Goal: Task Accomplishment & Management: Use online tool/utility

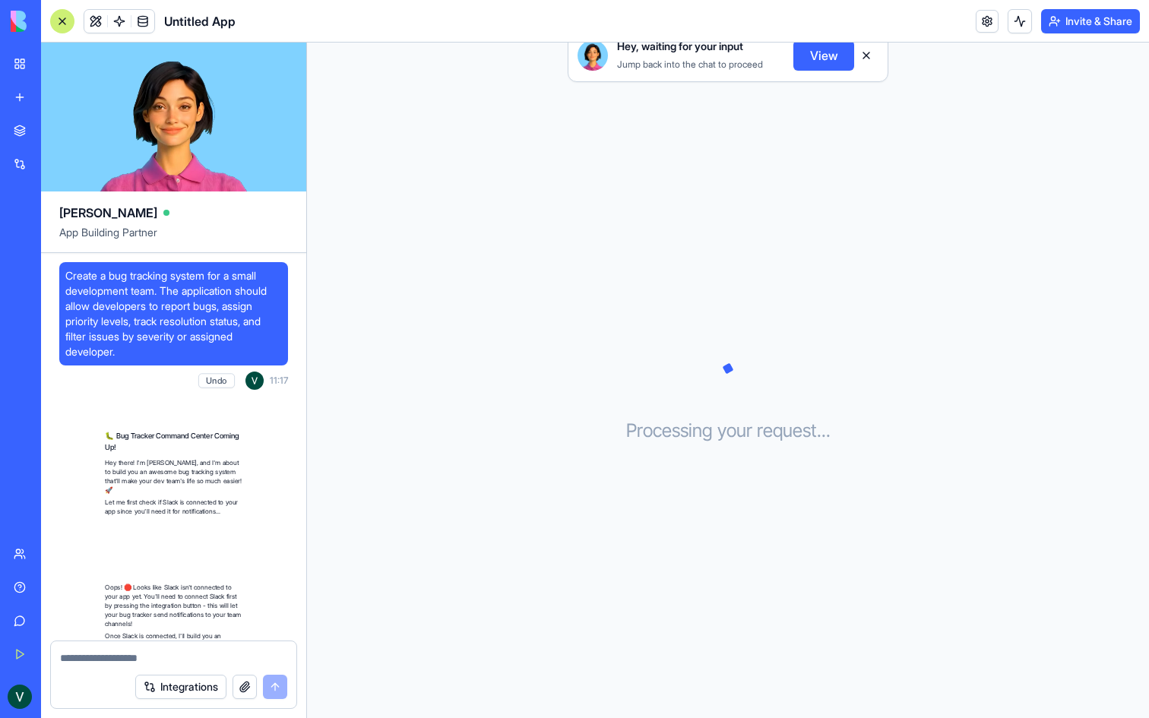
scroll to position [208, 0]
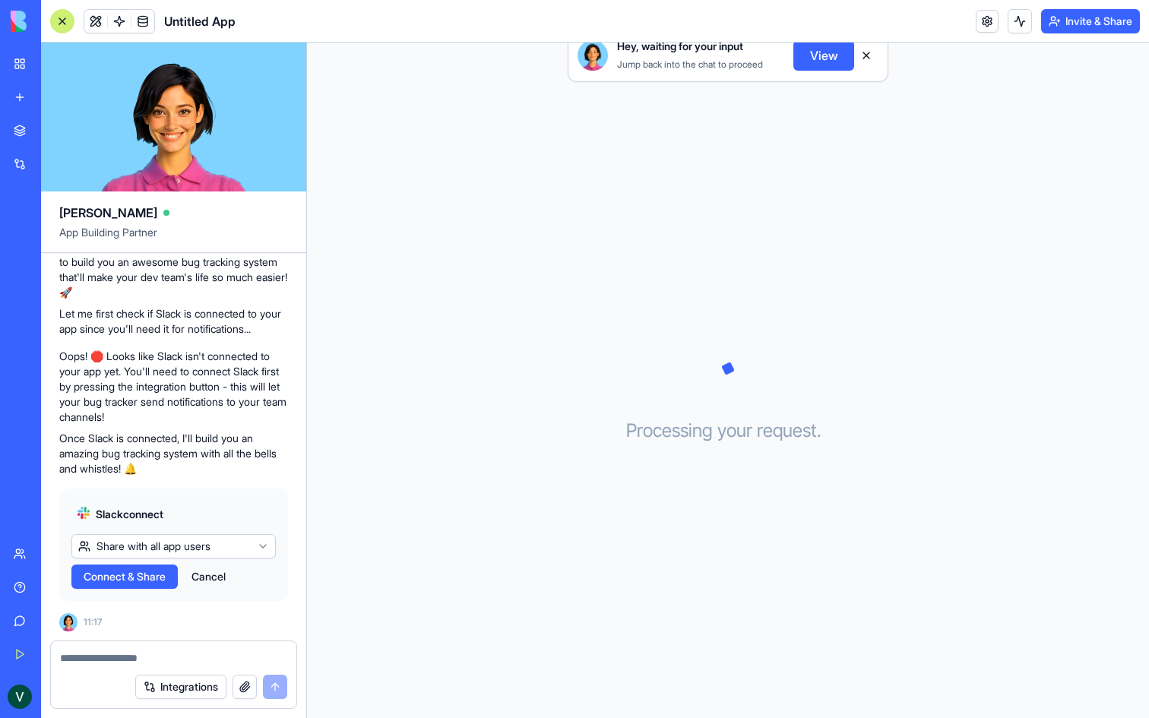
click at [188, 547] on html "BETA My Workspace New app Marketplace Integrations Recent Untitled App AI Logo …" at bounding box center [574, 359] width 1149 height 718
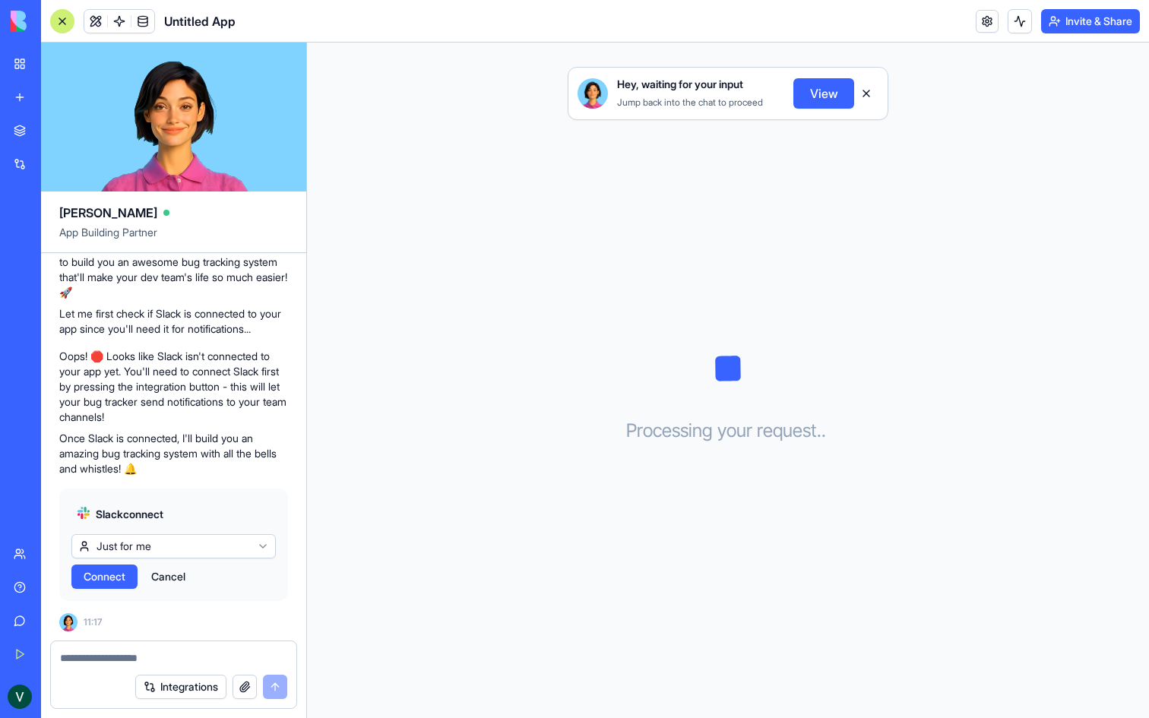
click at [113, 578] on span "Connect" at bounding box center [105, 576] width 42 height 15
click at [862, 91] on button at bounding box center [866, 93] width 24 height 24
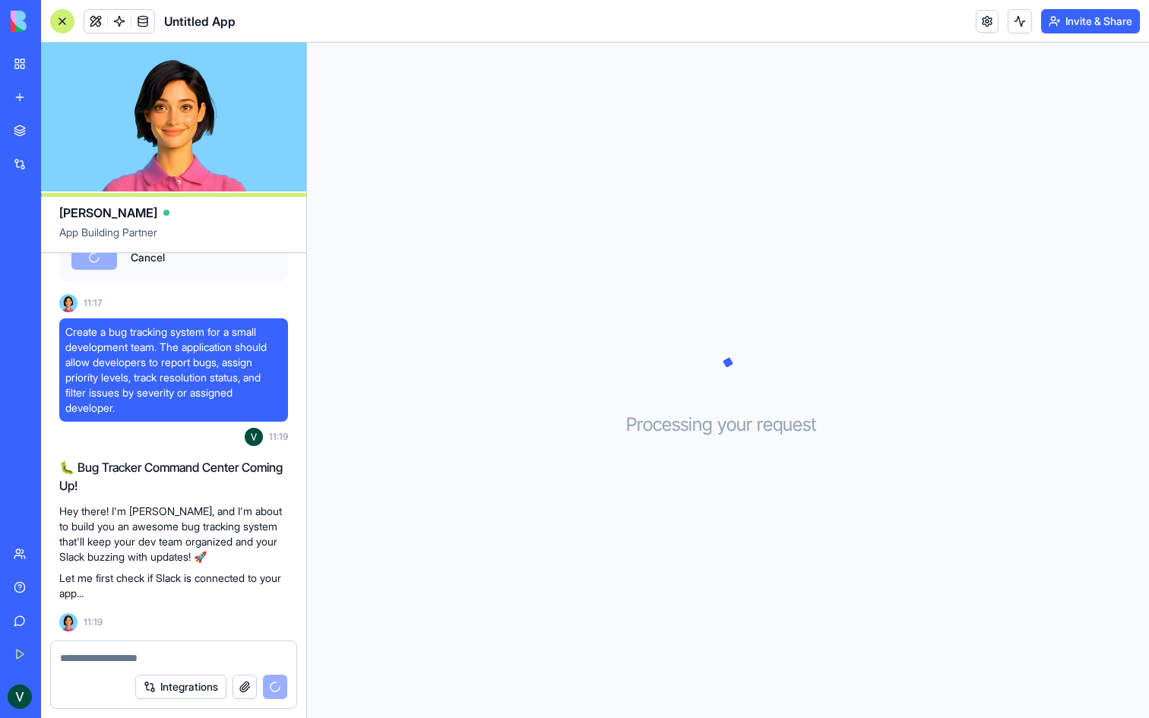
scroll to position [652, 0]
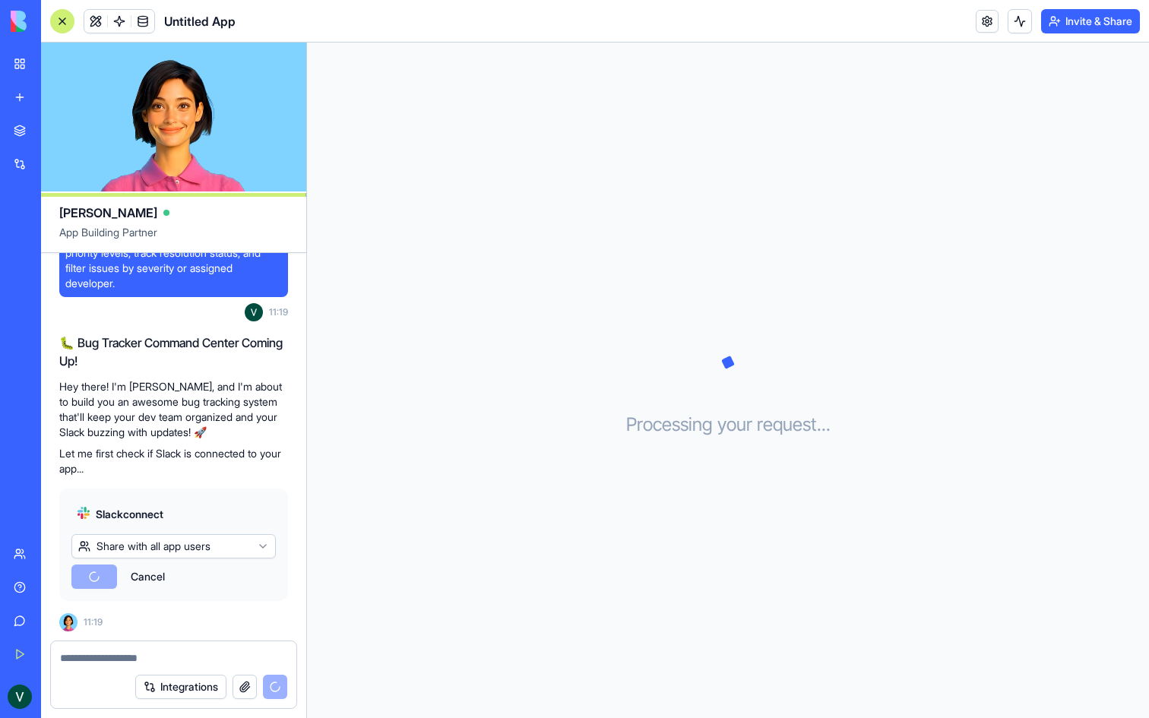
click at [135, 582] on button "Cancel" at bounding box center [147, 577] width 49 height 24
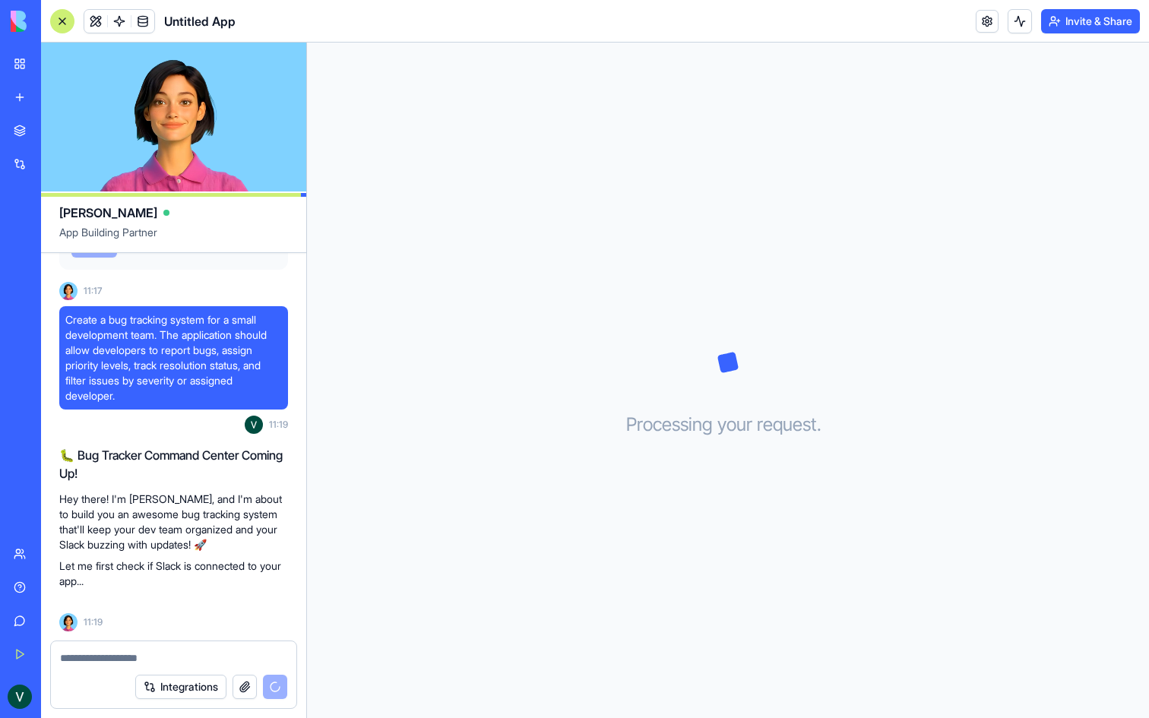
scroll to position [725, 0]
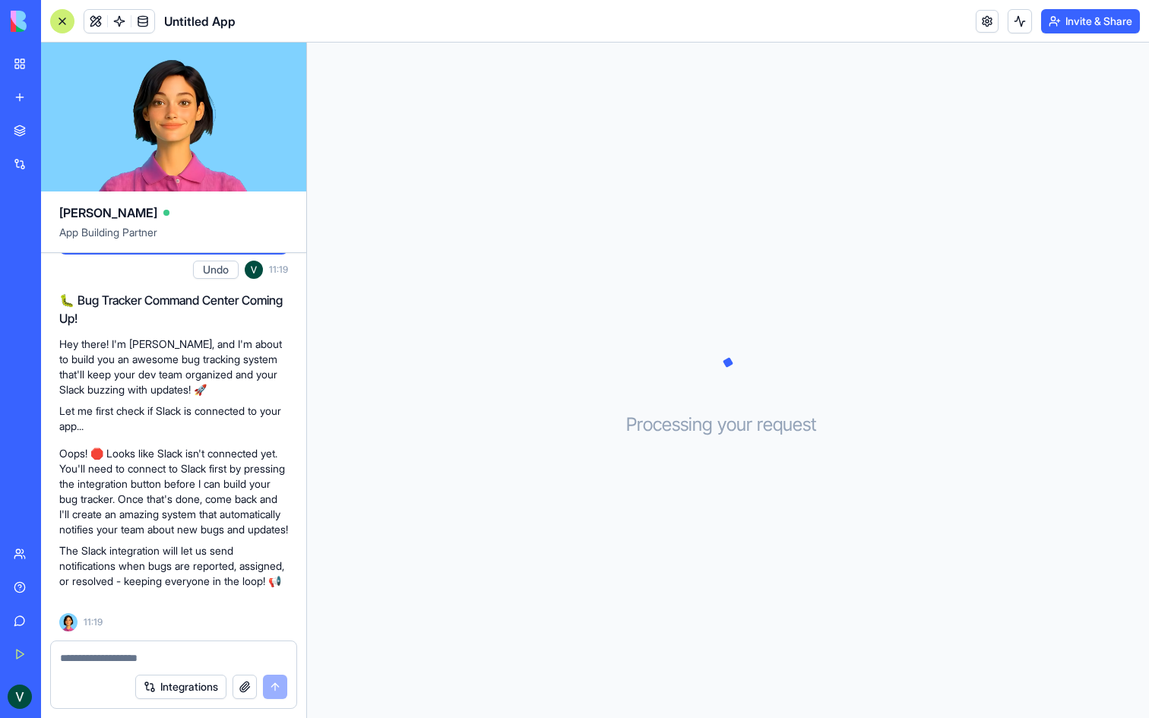
click at [100, 658] on textarea at bounding box center [173, 658] width 227 height 15
click at [146, 645] on div at bounding box center [174, 654] width 246 height 24
click at [132, 655] on textarea at bounding box center [173, 658] width 227 height 15
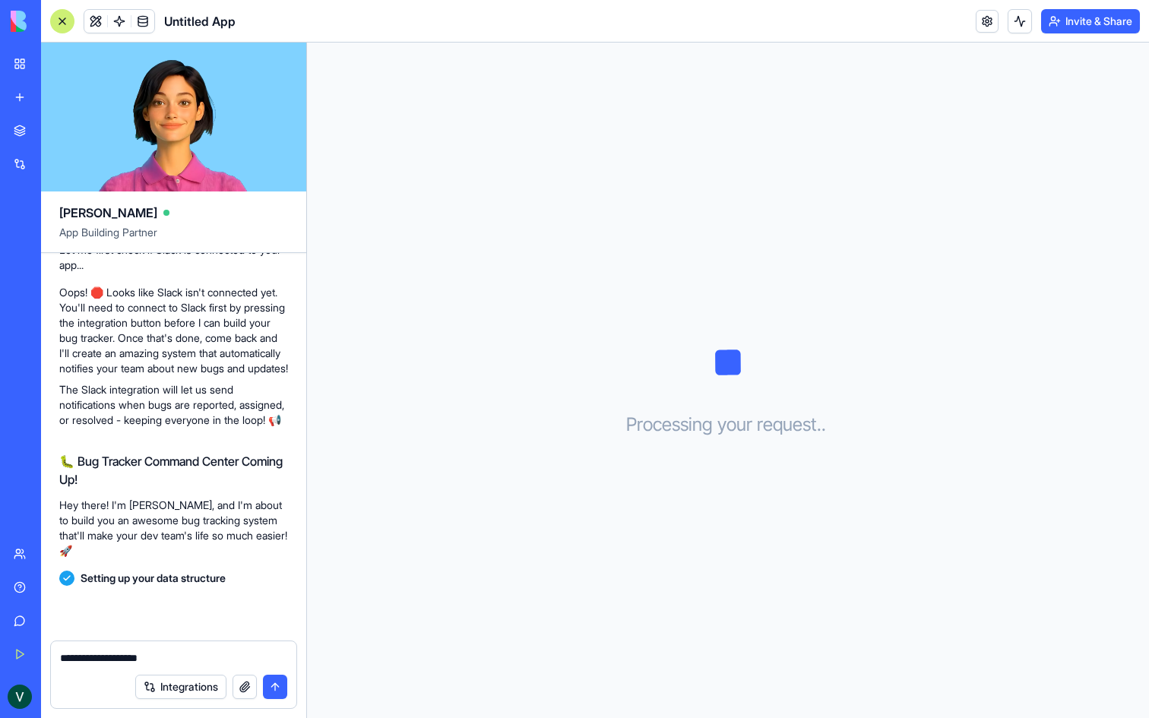
scroll to position [883, 0]
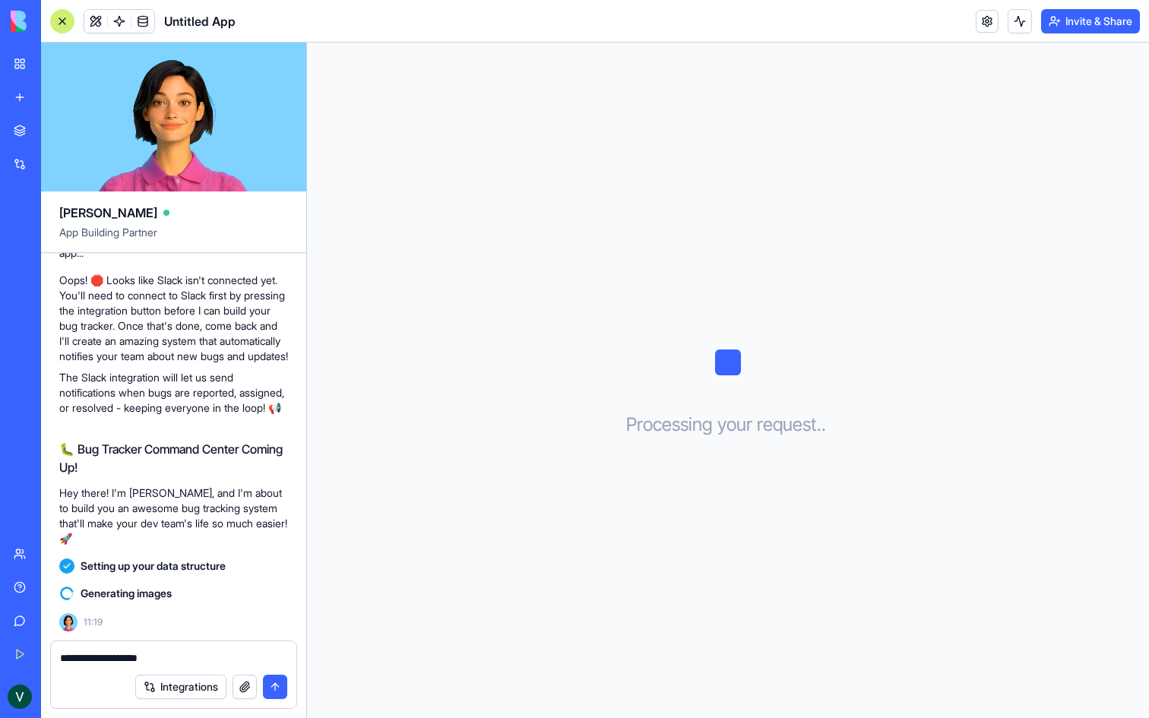
type textarea "**********"
click at [215, 560] on span "Setting up your data structure" at bounding box center [153, 566] width 145 height 15
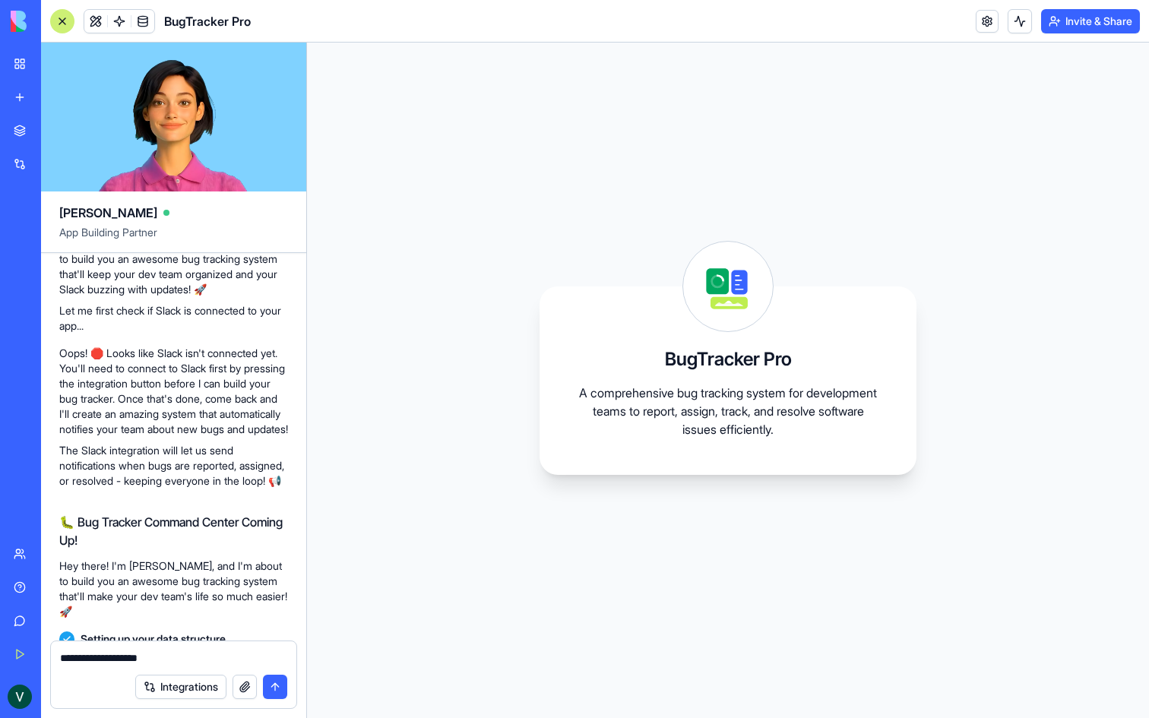
scroll to position [1048, 0]
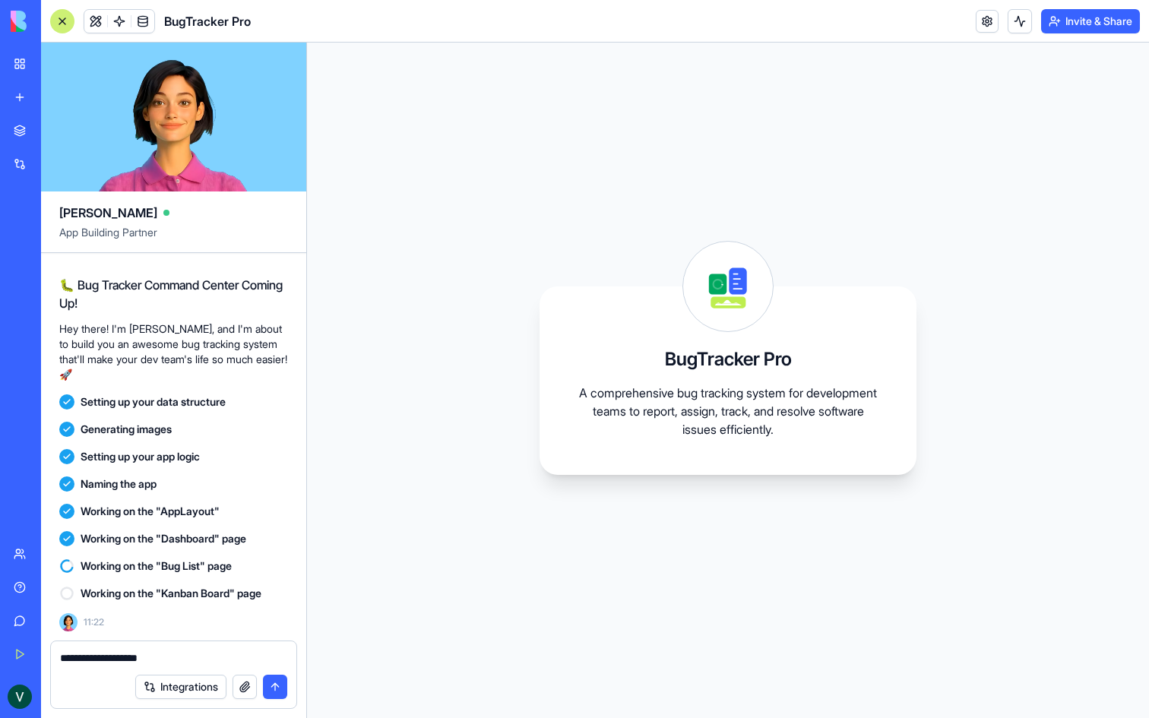
click at [196, 663] on textarea "**********" at bounding box center [173, 658] width 227 height 15
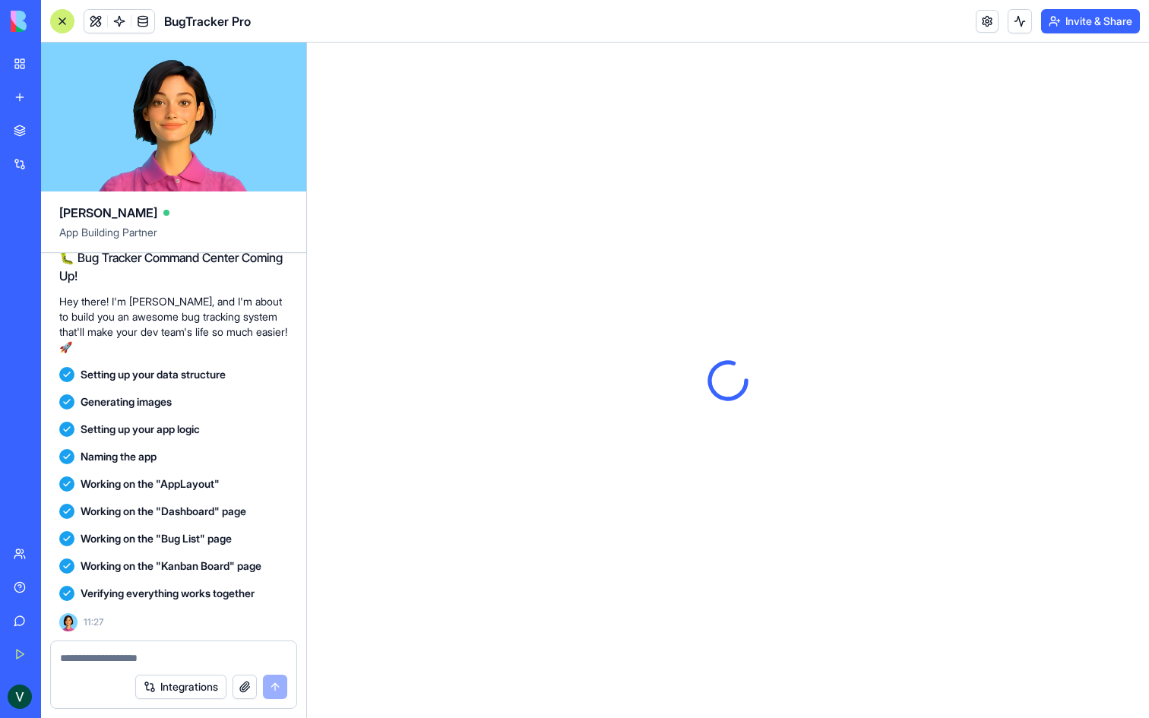
scroll to position [1303, 0]
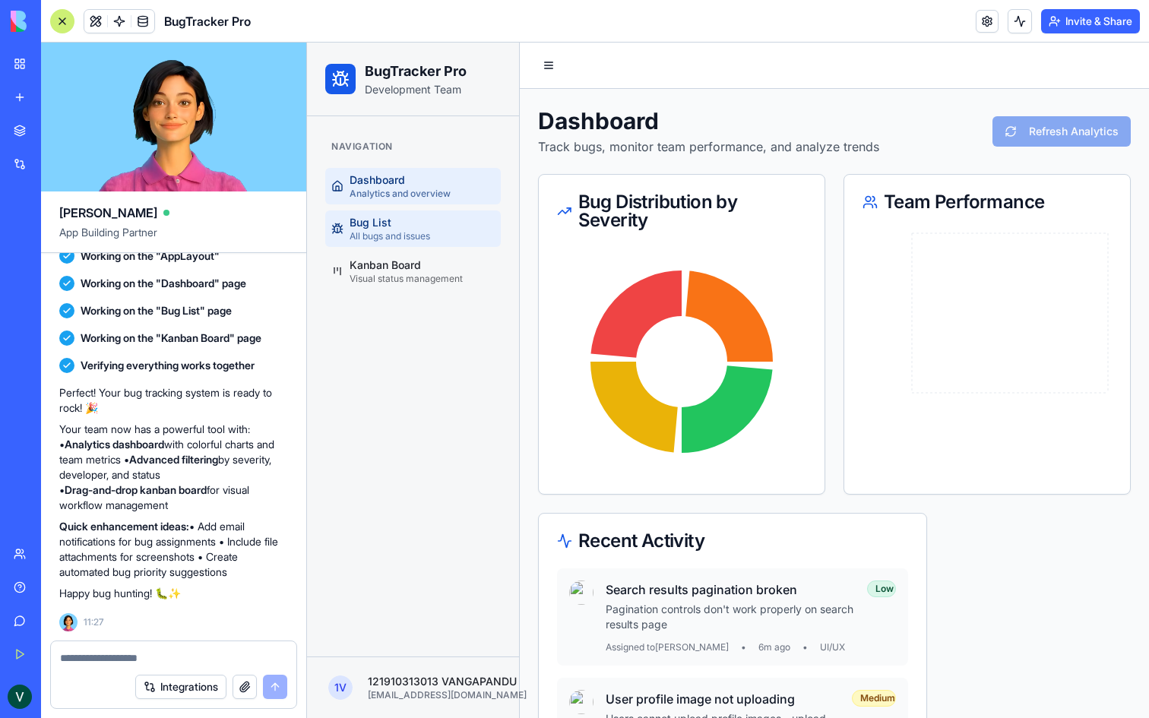
click at [406, 233] on span "All bugs and issues" at bounding box center [390, 236] width 81 height 12
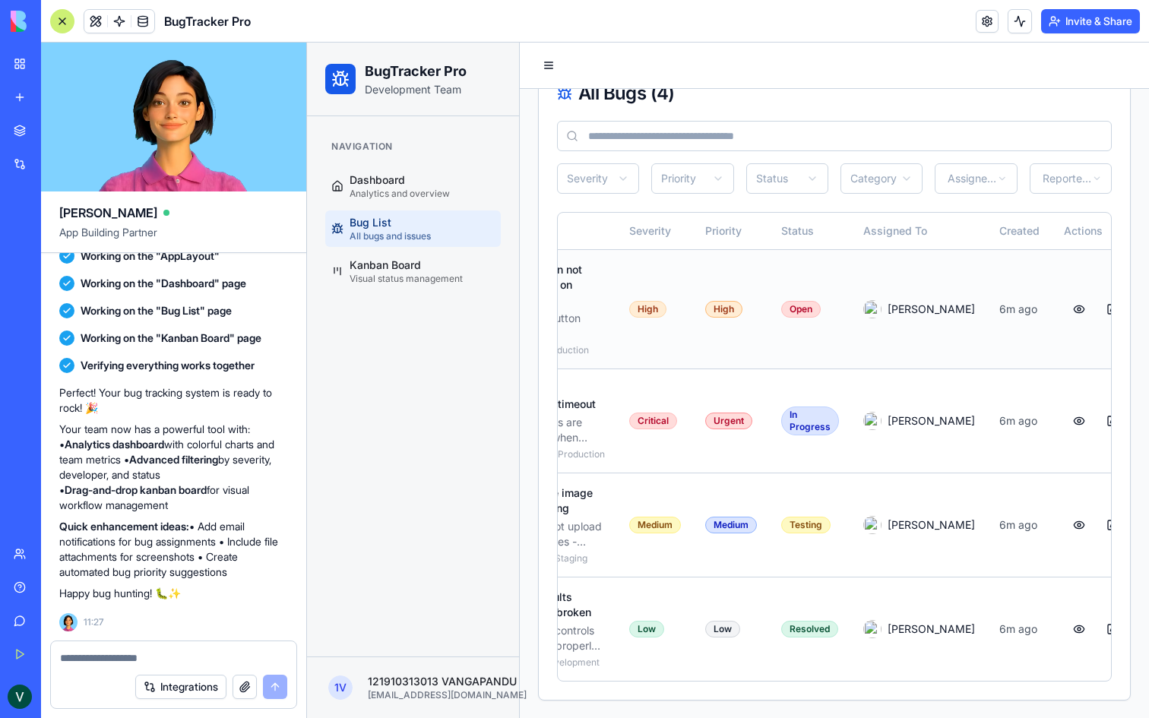
scroll to position [0, 59]
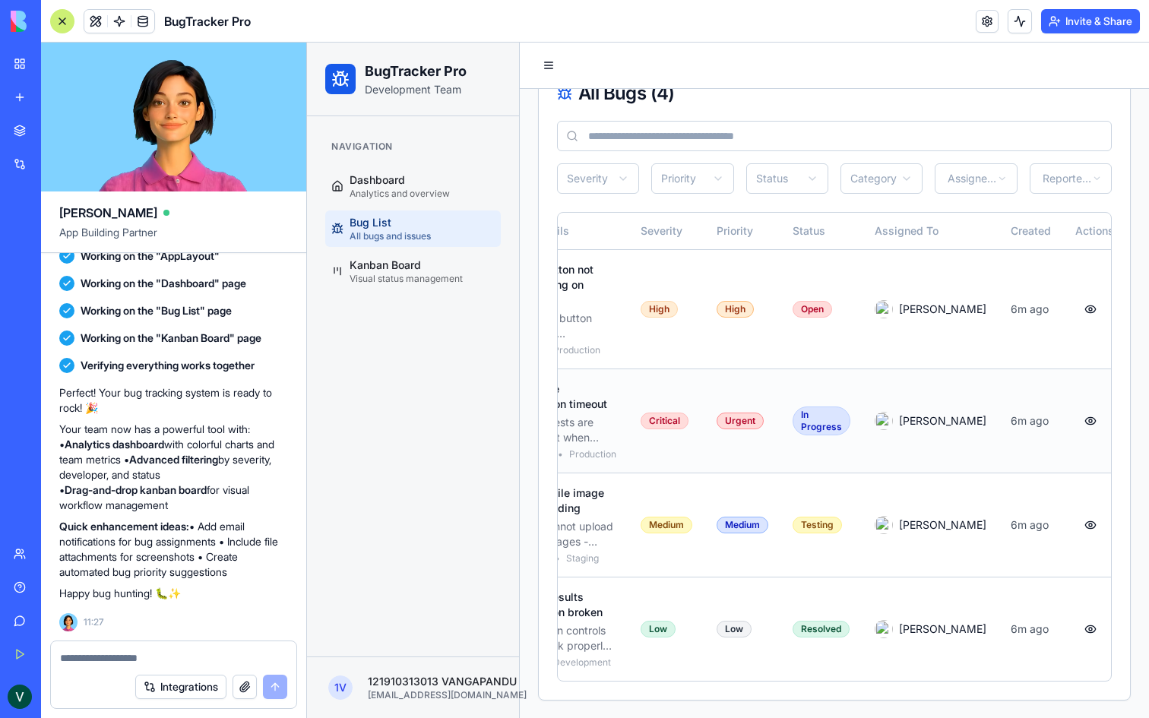
click at [734, 420] on div "Urgent" at bounding box center [740, 421] width 47 height 17
click at [424, 292] on div "Navigation Dashboard Analytics and overview Bug List All bugs and issues Kanban…" at bounding box center [413, 211] width 188 height 167
click at [420, 283] on span "Visual status management" at bounding box center [406, 279] width 113 height 12
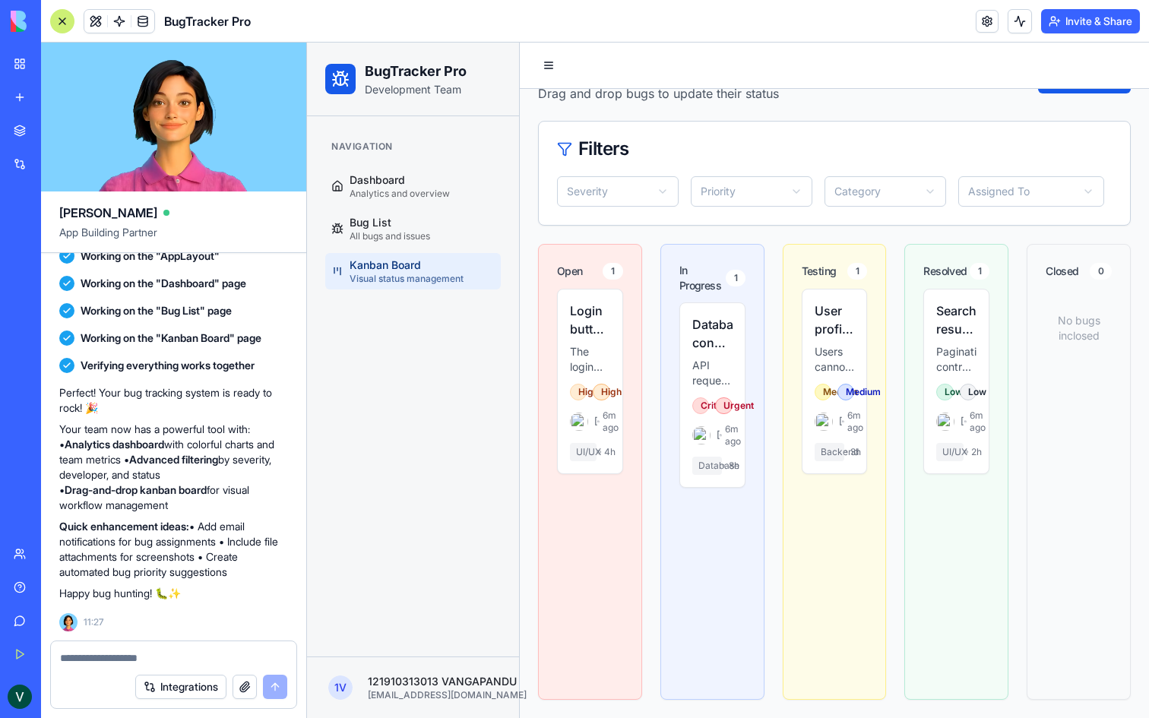
click at [58, 19] on div at bounding box center [62, 21] width 24 height 24
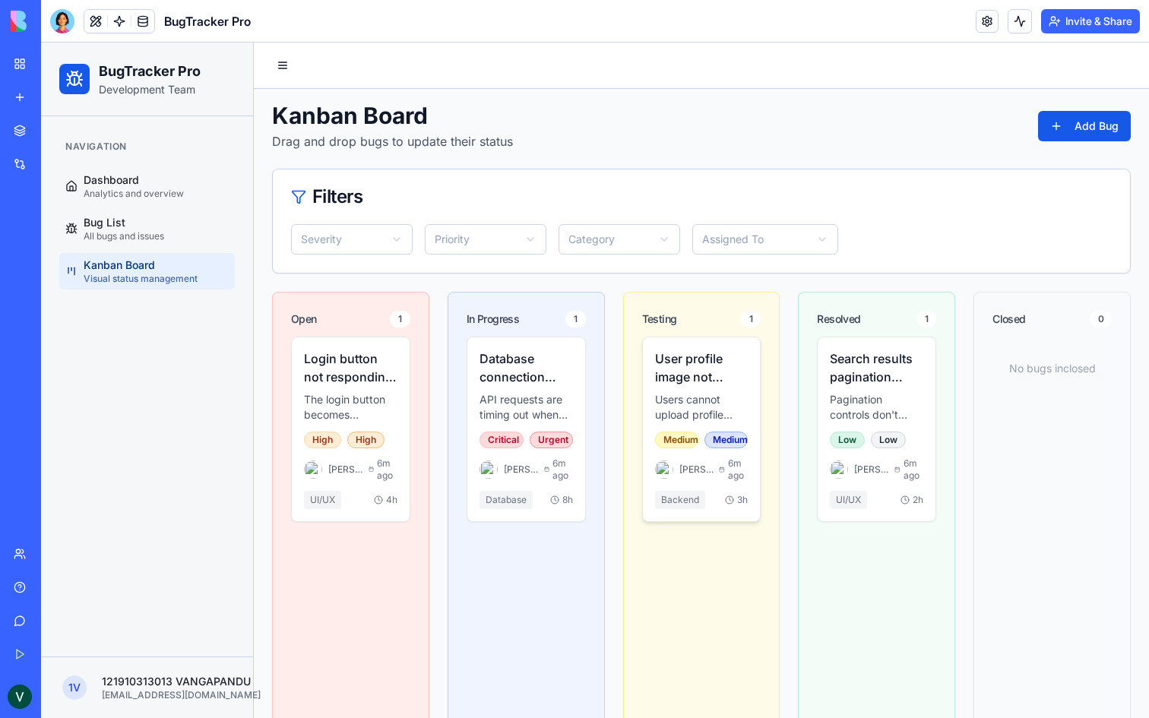
scroll to position [0, 0]
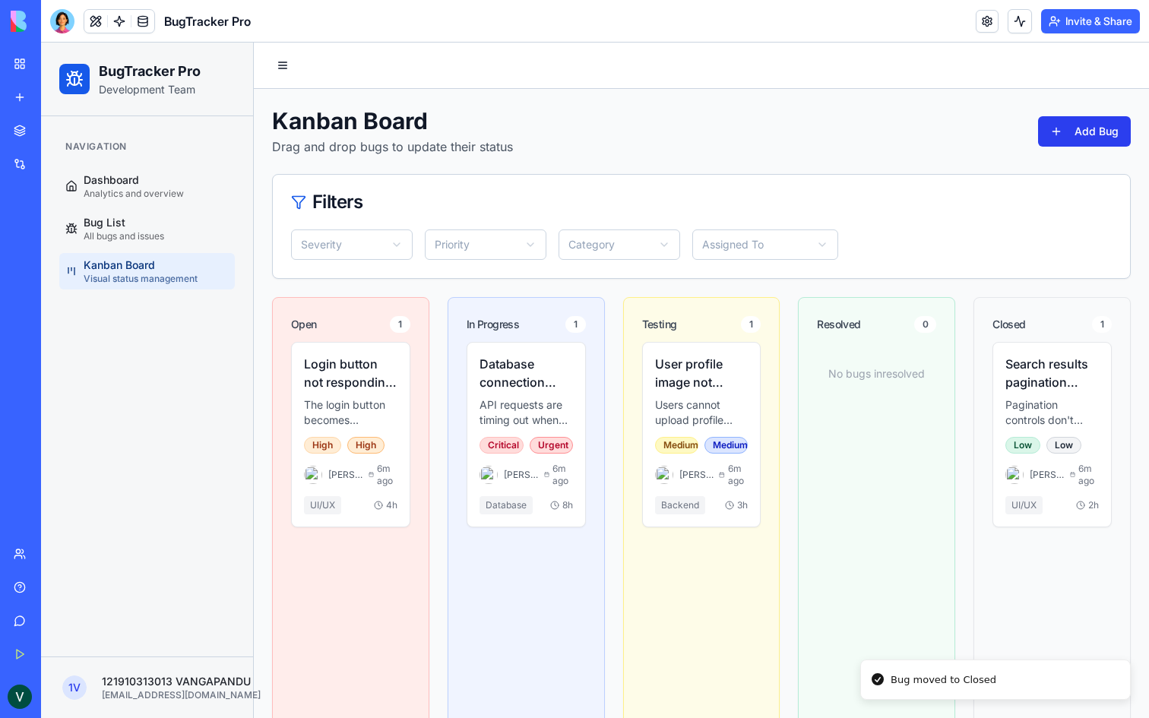
click at [1077, 132] on button "Add Bug" at bounding box center [1084, 131] width 93 height 30
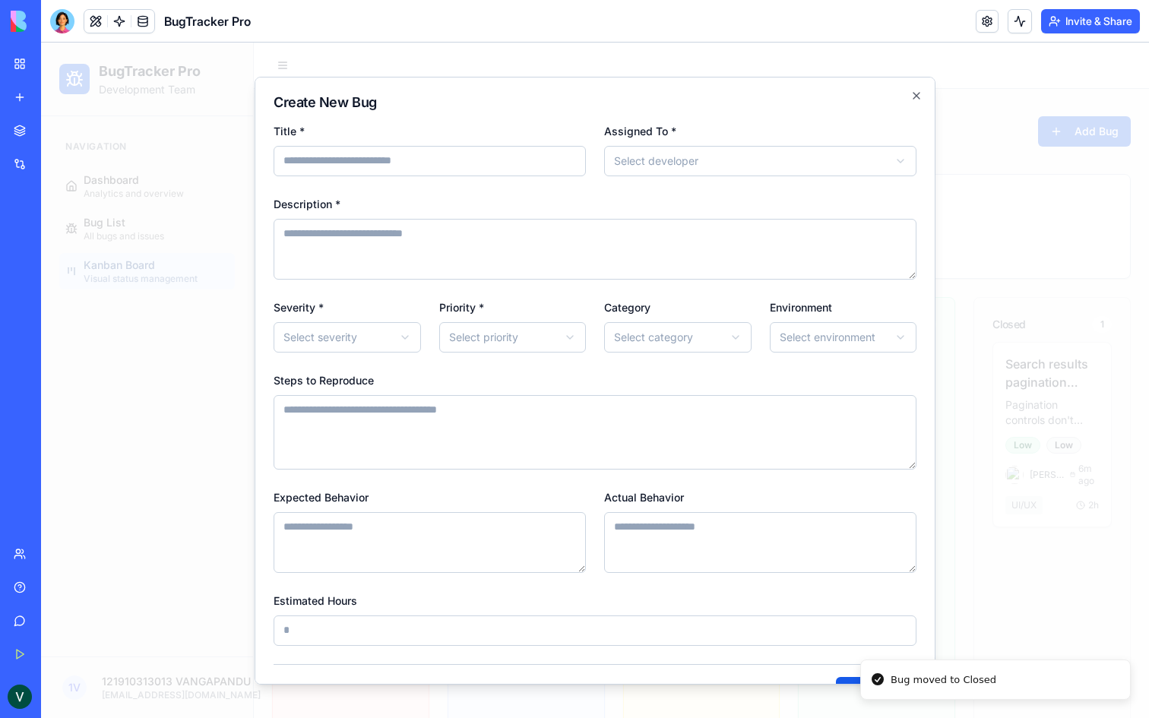
click at [465, 180] on form "**********" at bounding box center [595, 414] width 643 height 586
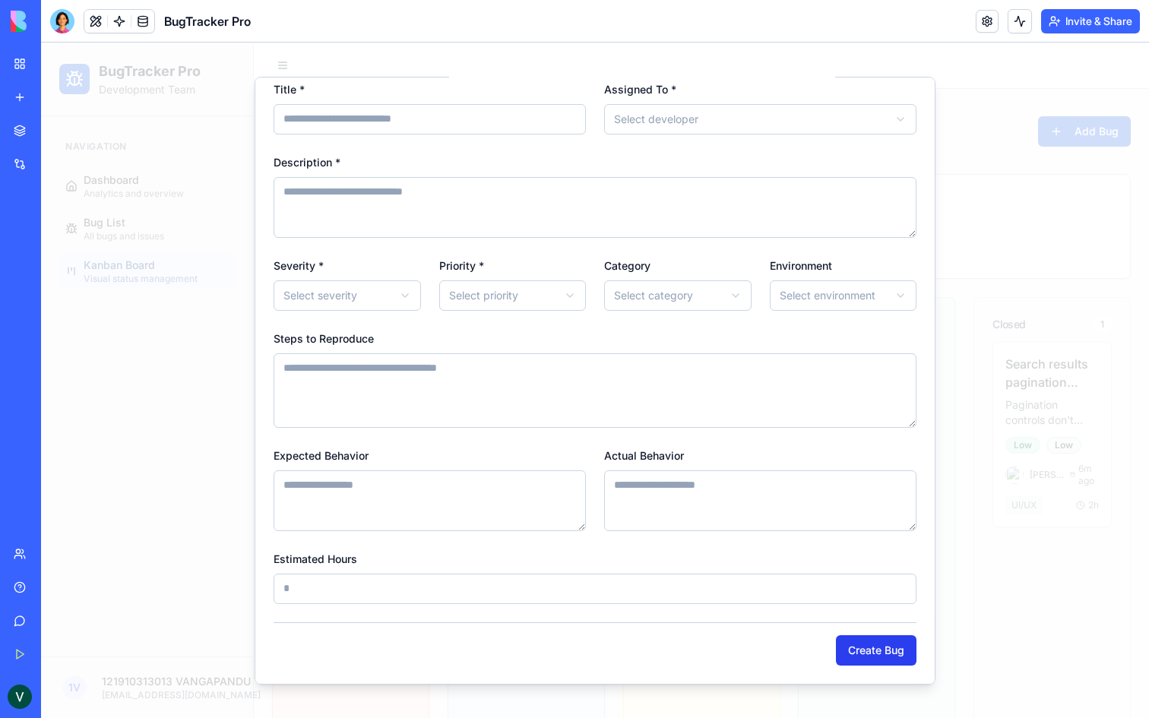
click at [853, 643] on button "Create Bug" at bounding box center [876, 650] width 81 height 30
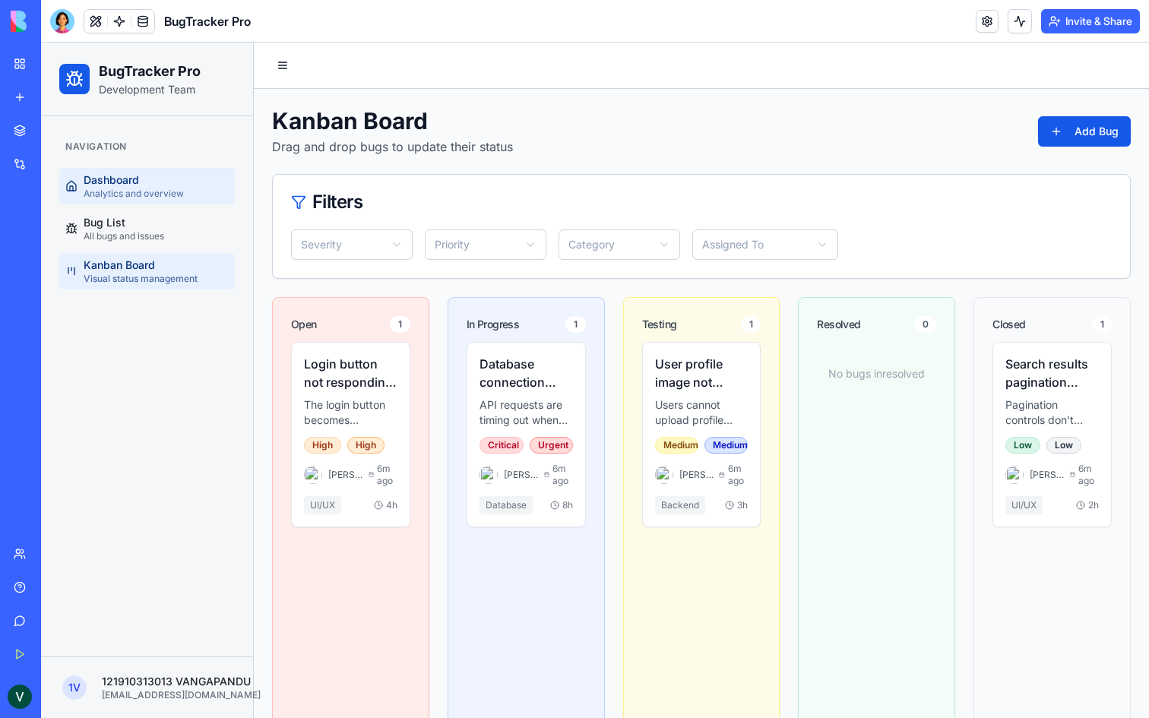
click at [151, 189] on span "Analytics and overview" at bounding box center [134, 194] width 100 height 12
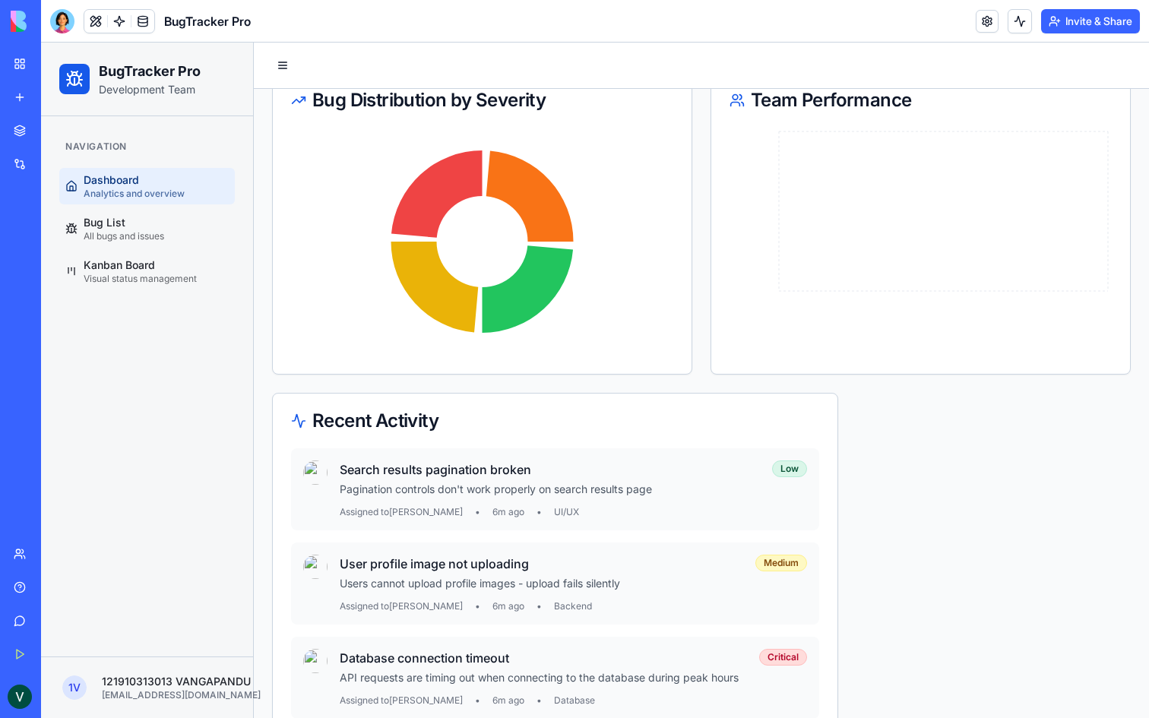
scroll to position [214, 0]
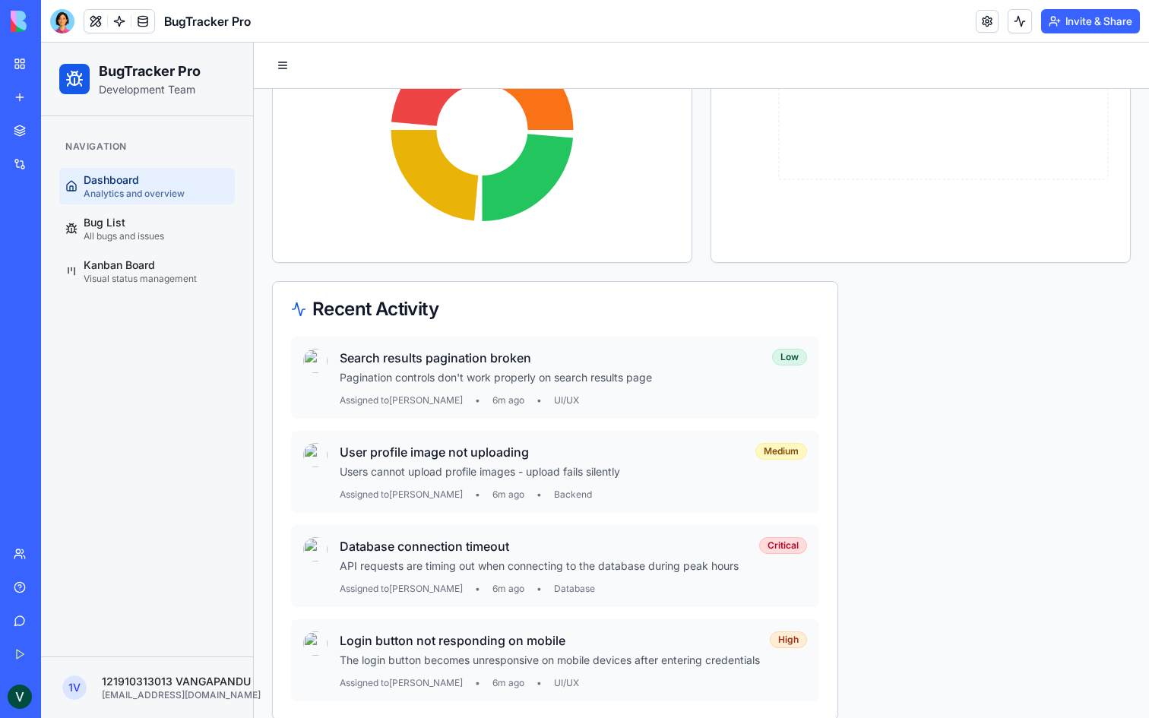
click at [474, 373] on p "Pagination controls don't work properly on search results page" at bounding box center [496, 377] width 312 height 15
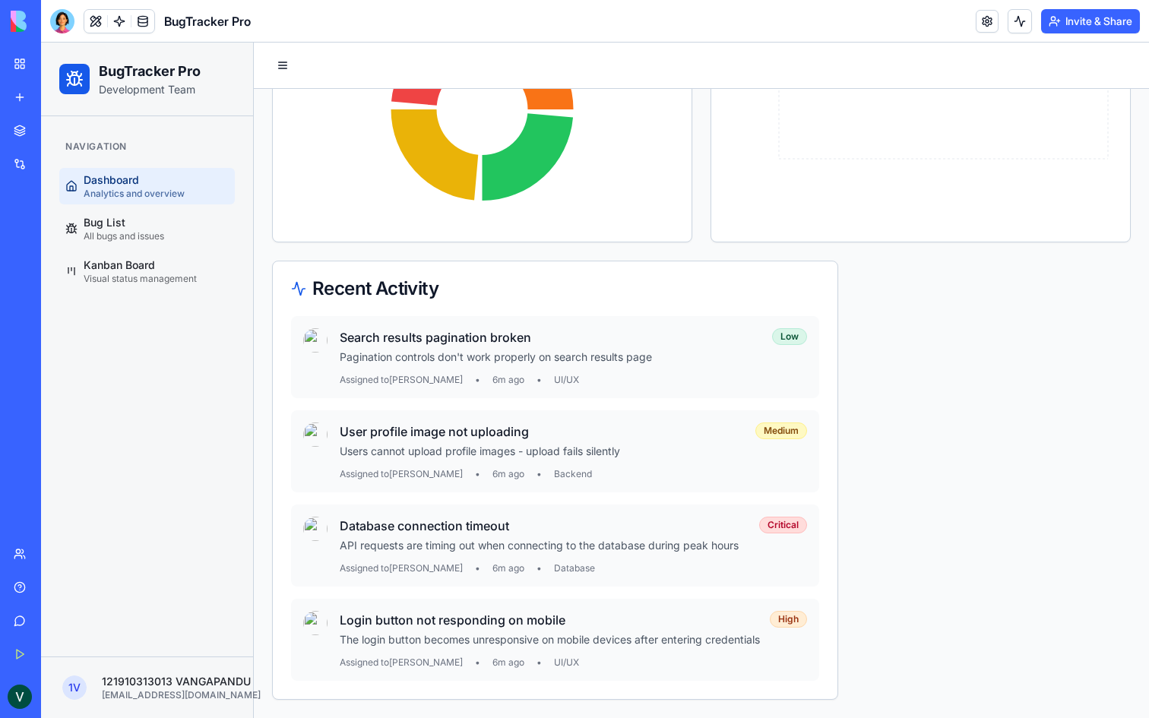
scroll to position [0, 0]
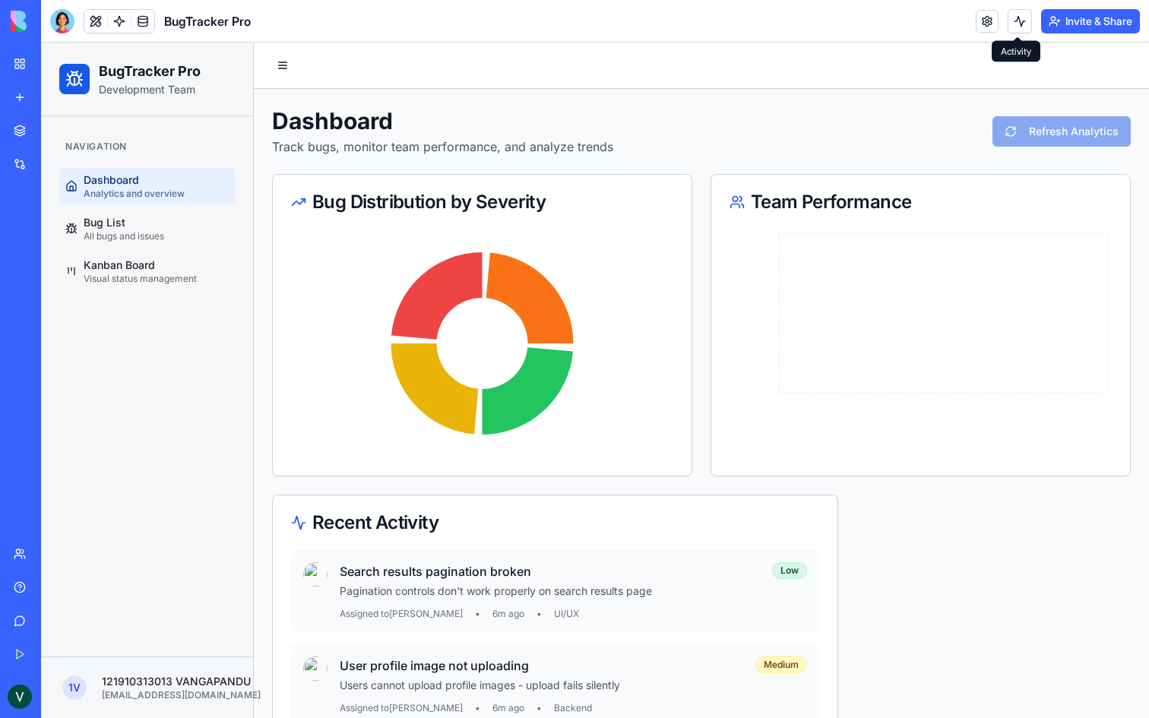
click at [1013, 18] on button at bounding box center [1020, 21] width 24 height 24
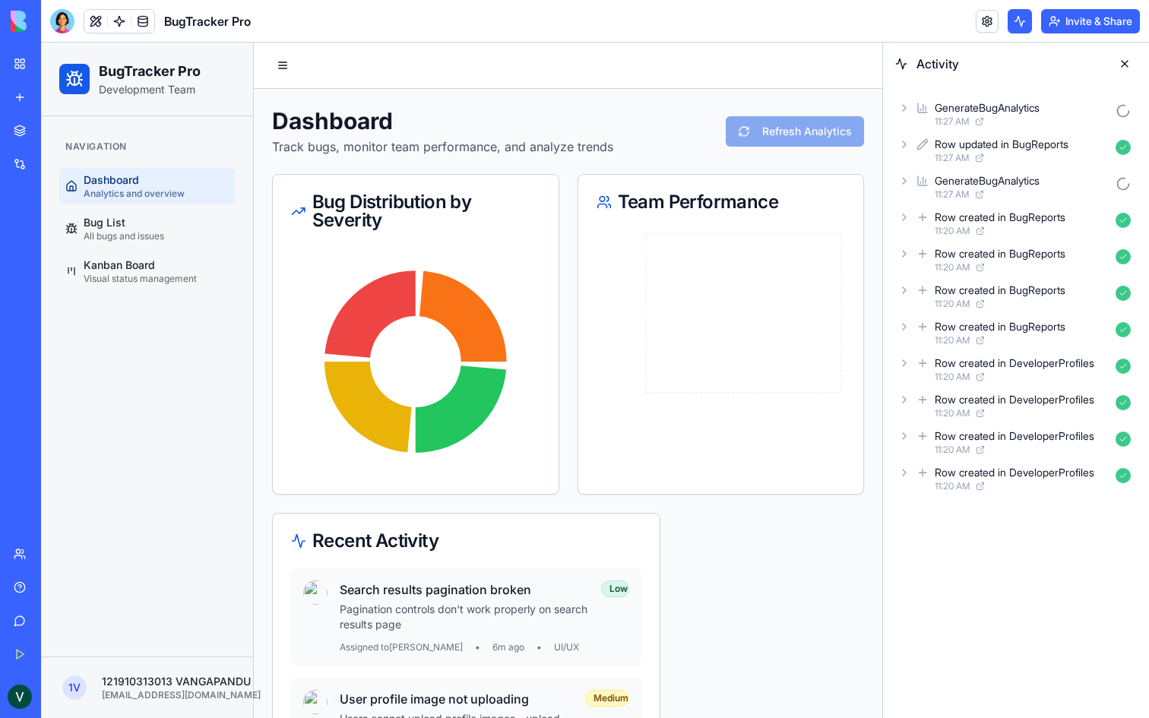
click at [1013, 18] on button at bounding box center [1020, 21] width 24 height 24
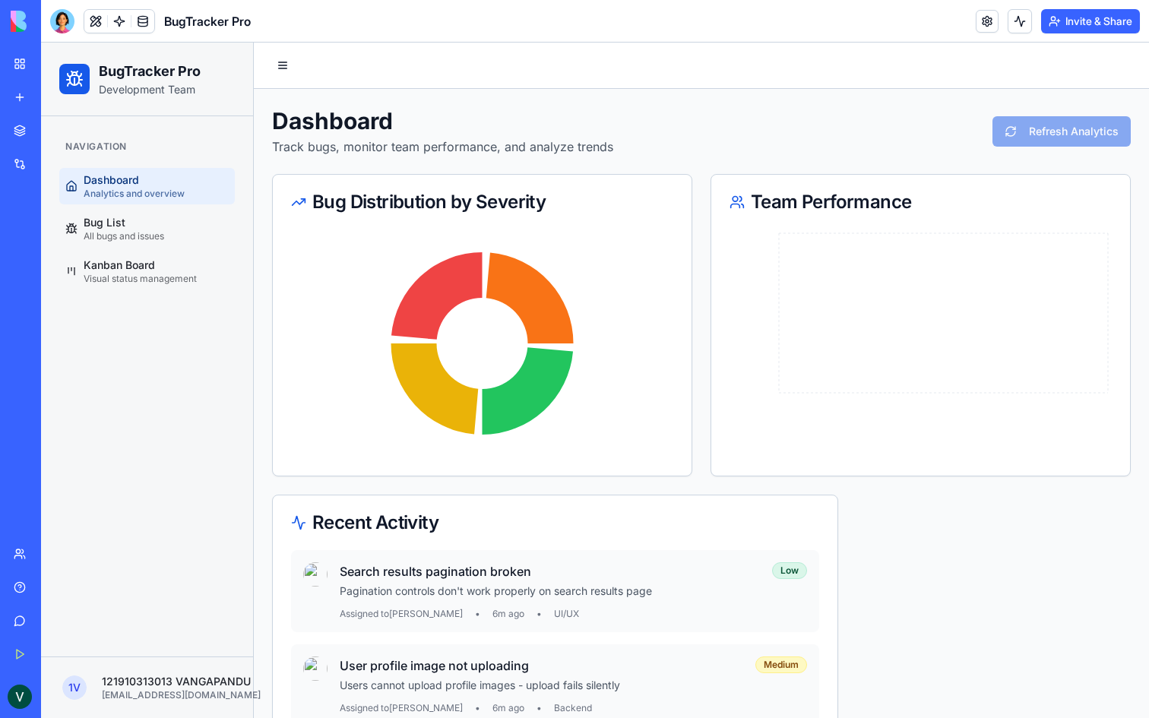
click at [14, 61] on link "My Workspace" at bounding box center [35, 64] width 61 height 30
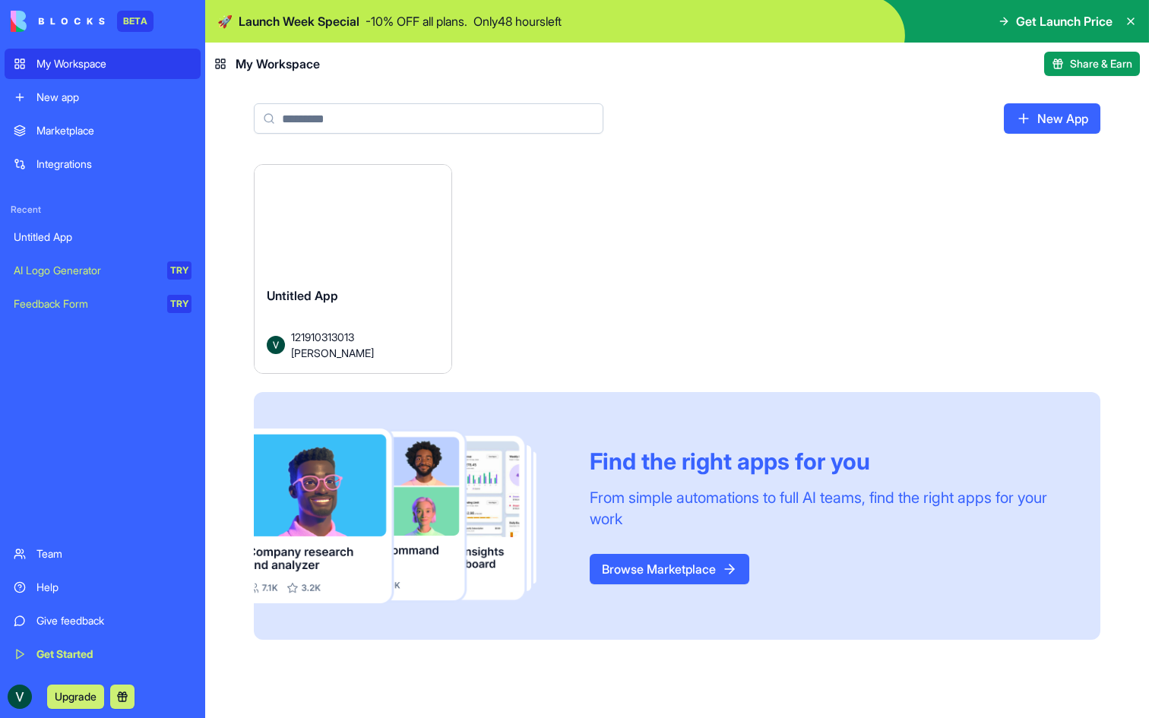
click at [1030, 127] on link "New App" at bounding box center [1052, 118] width 97 height 30
click at [348, 224] on button "Launch" at bounding box center [353, 226] width 114 height 30
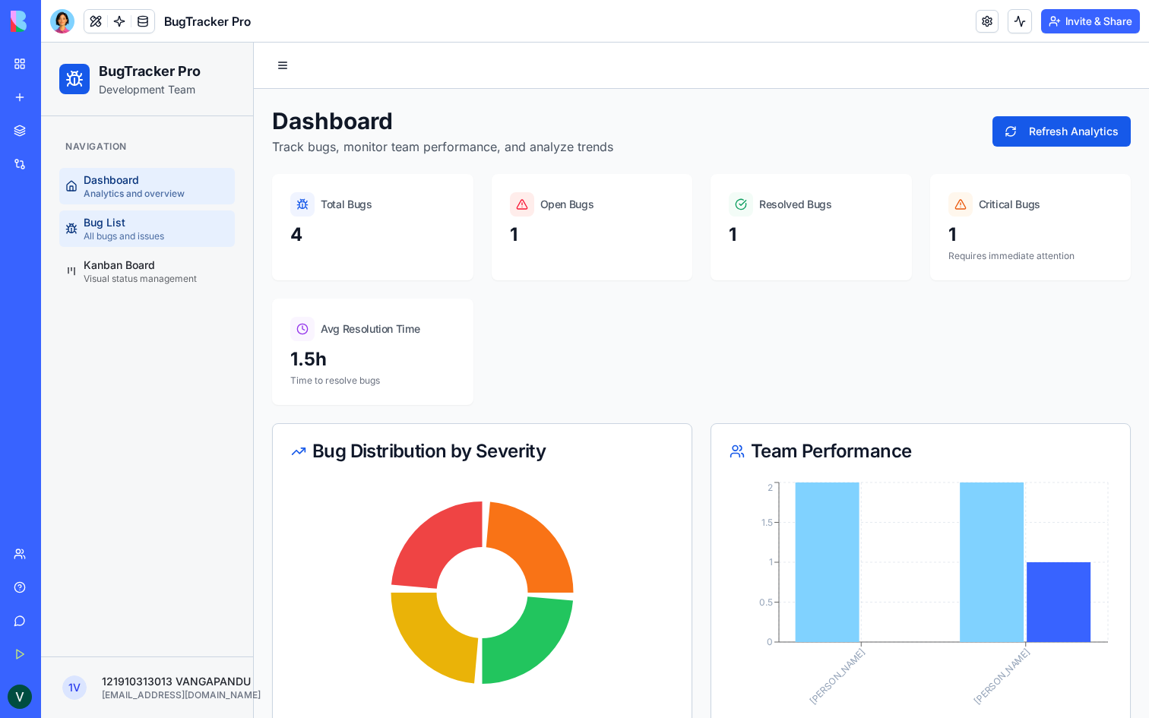
click at [153, 236] on span "All bugs and issues" at bounding box center [124, 236] width 81 height 12
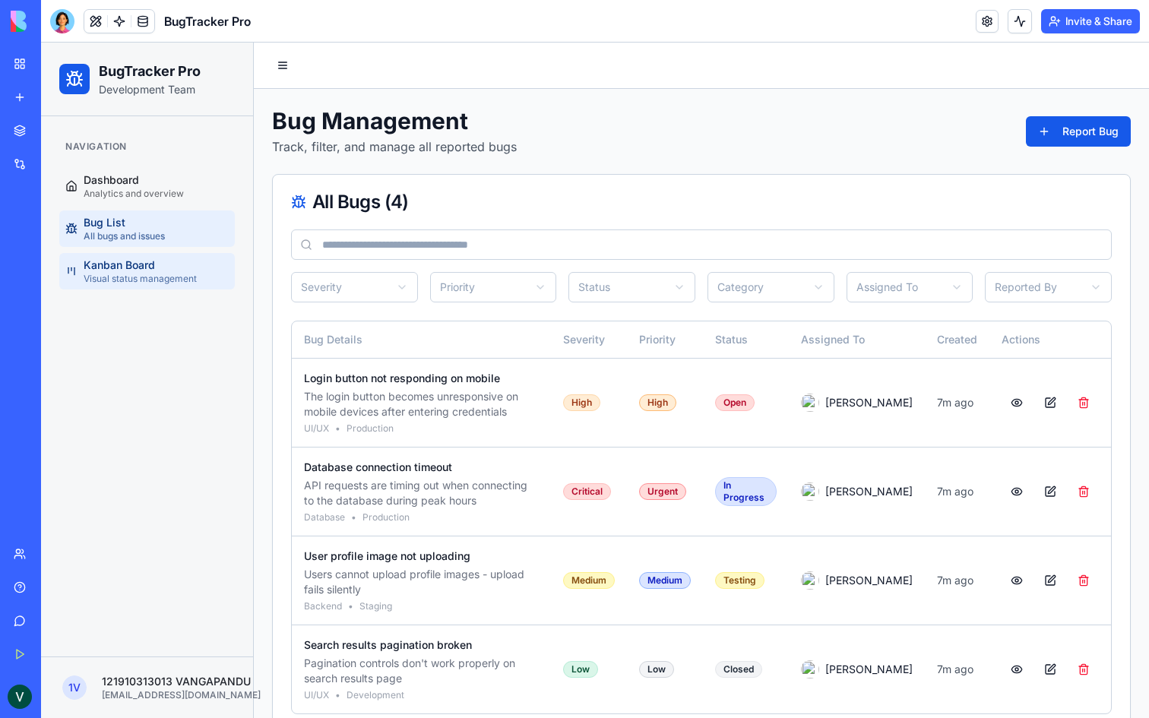
click at [148, 276] on span "Visual status management" at bounding box center [140, 279] width 113 height 12
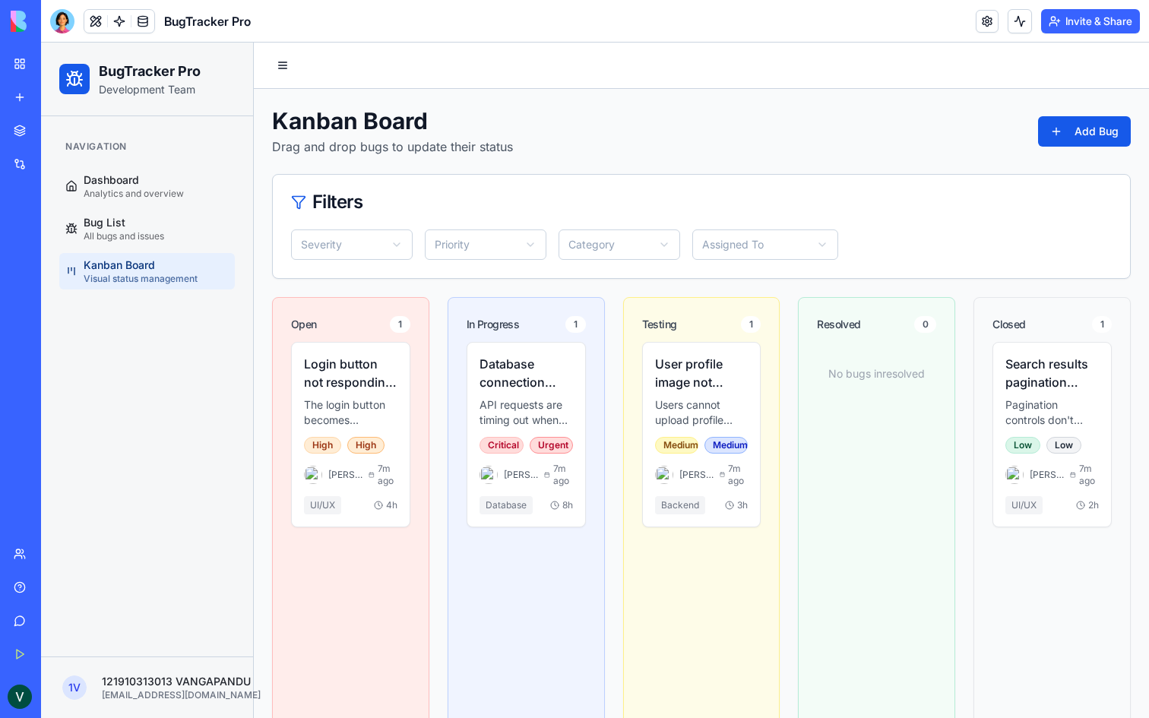
click at [141, 157] on div "Navigation" at bounding box center [147, 147] width 176 height 24
click at [140, 164] on div "Navigation Dashboard Analytics and overview Bug List All bugs and issues Kanban…" at bounding box center [147, 211] width 188 height 167
click at [151, 177] on div "Dashboard Analytics and overview" at bounding box center [134, 186] width 100 height 27
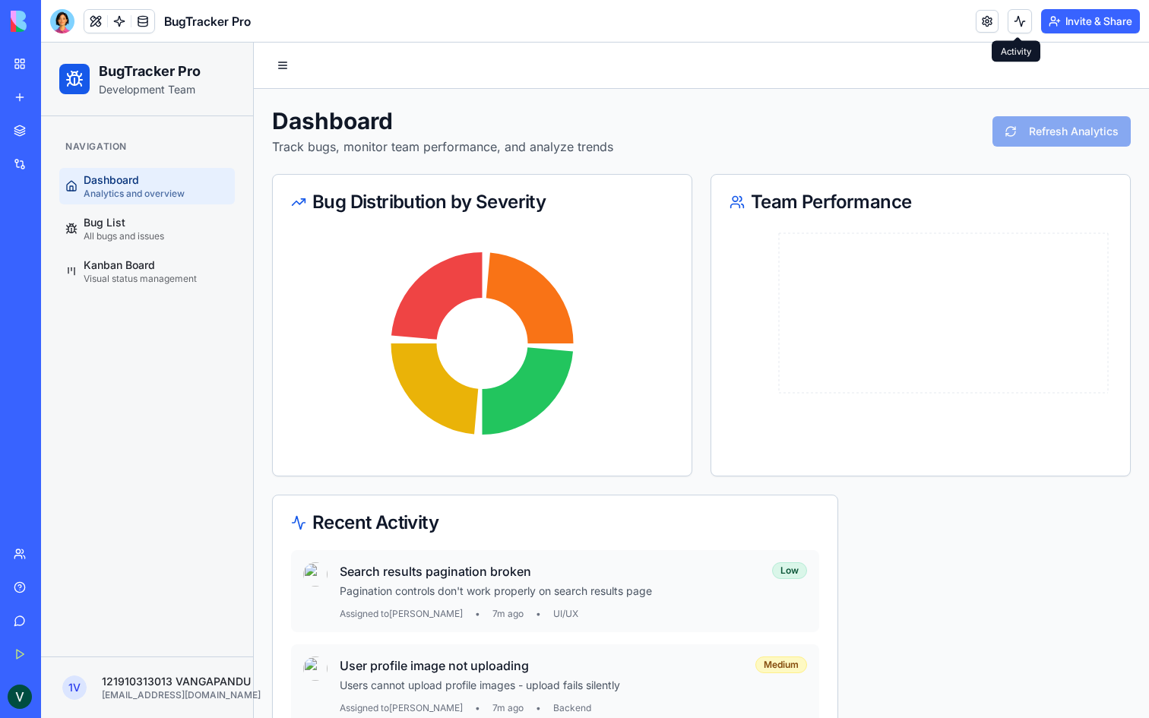
click at [1011, 22] on button at bounding box center [1020, 21] width 24 height 24
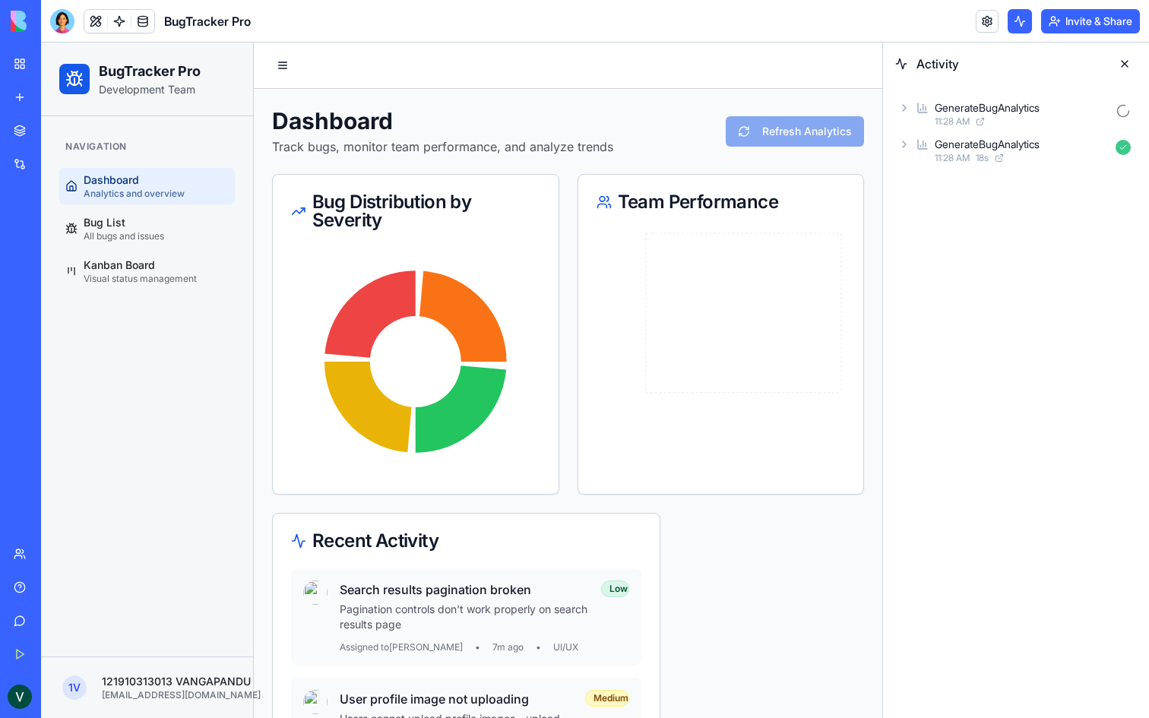
click at [896, 114] on div "GenerateBugAnalytics 11:28 AM" at bounding box center [1017, 113] width 242 height 33
click at [905, 205] on icon at bounding box center [905, 211] width 12 height 12
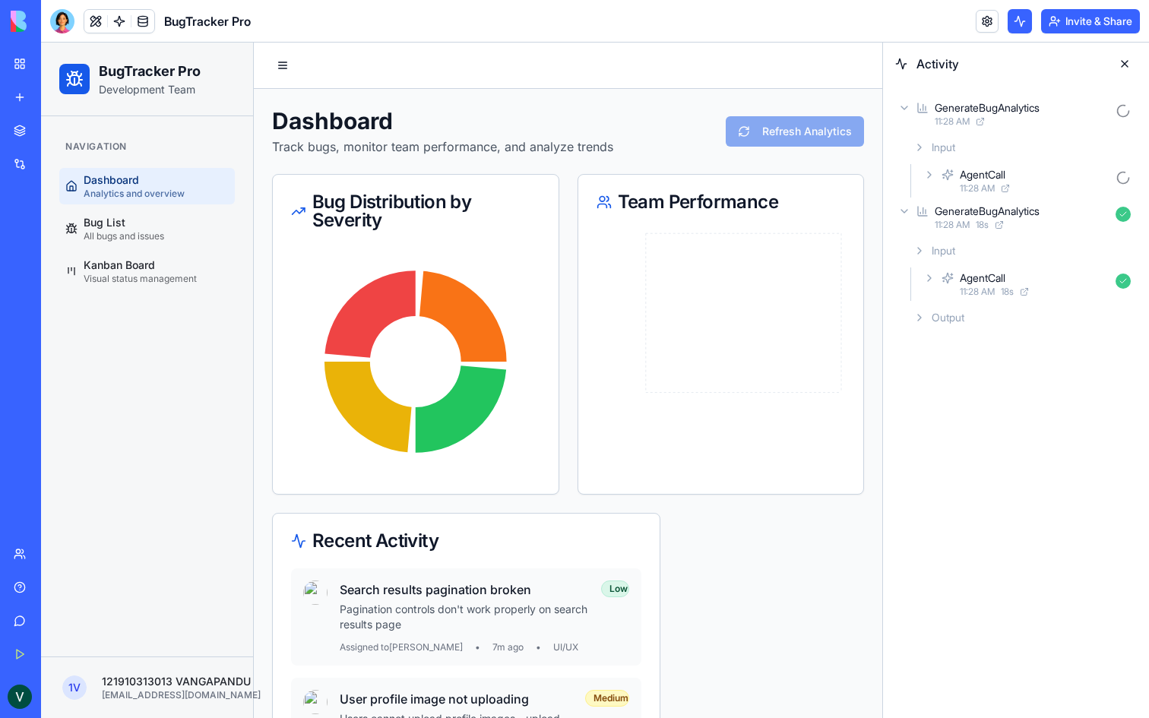
click at [918, 319] on icon at bounding box center [920, 318] width 12 height 12
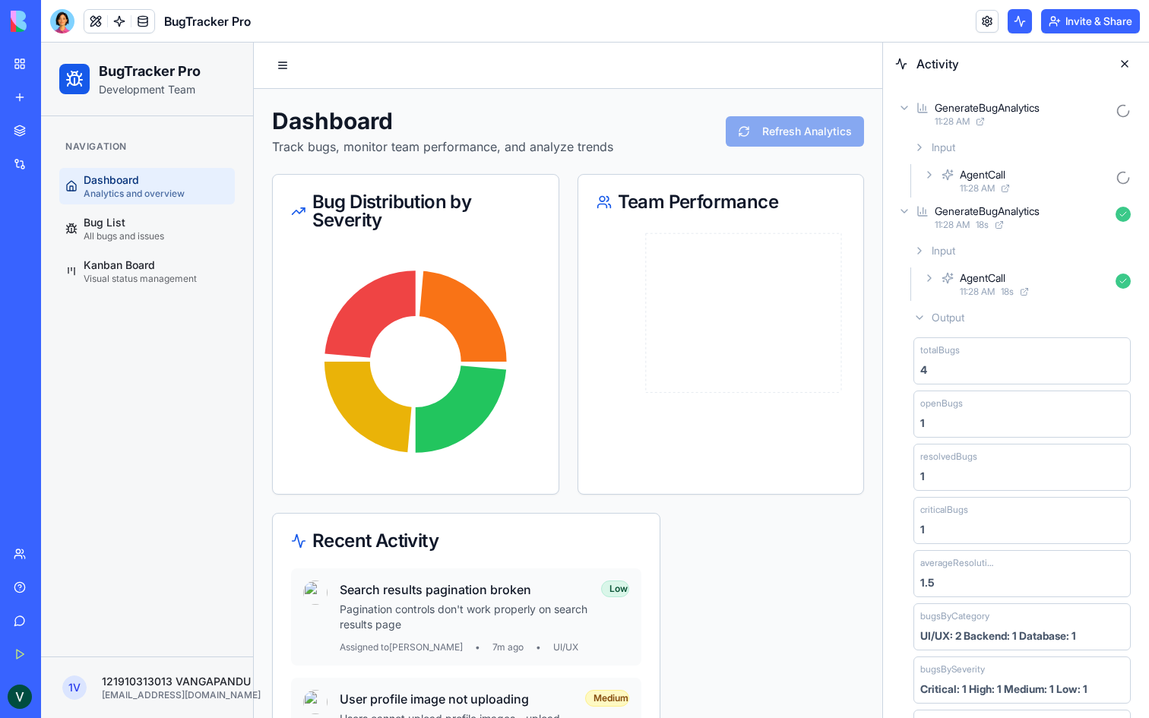
click at [899, 213] on icon at bounding box center [905, 211] width 12 height 12
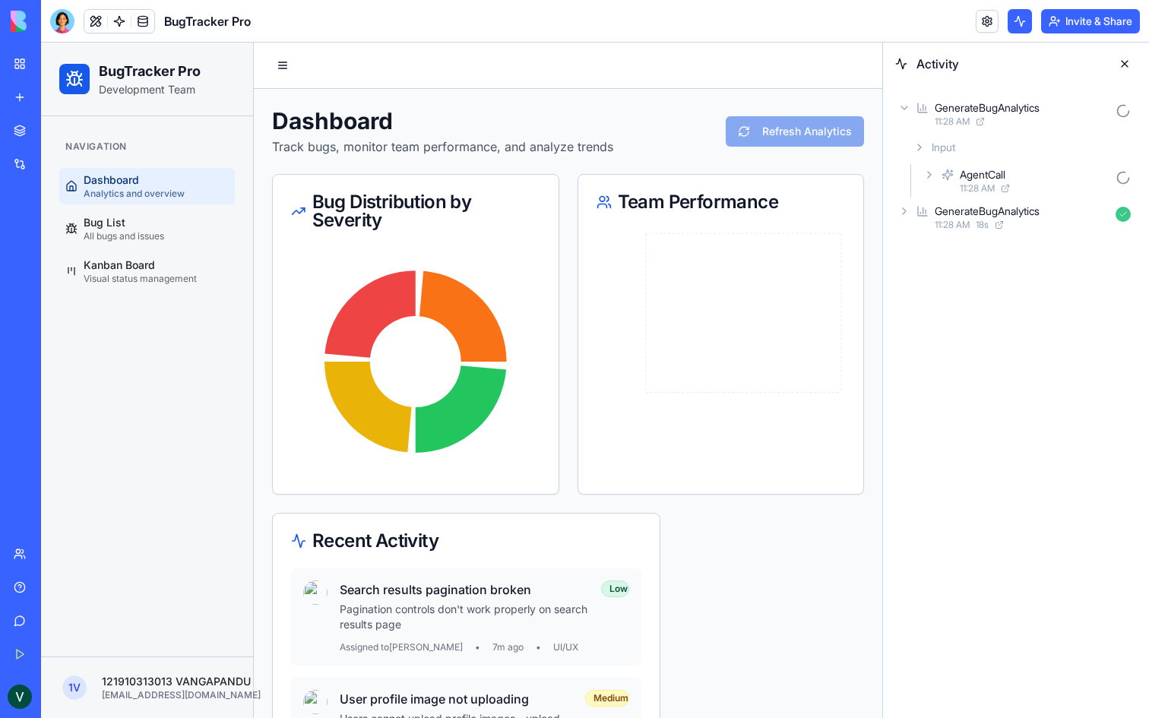
click at [903, 109] on icon at bounding box center [905, 108] width 12 height 12
click at [21, 270] on div "AI Logo Generator" at bounding box center [18, 270] width 8 height 15
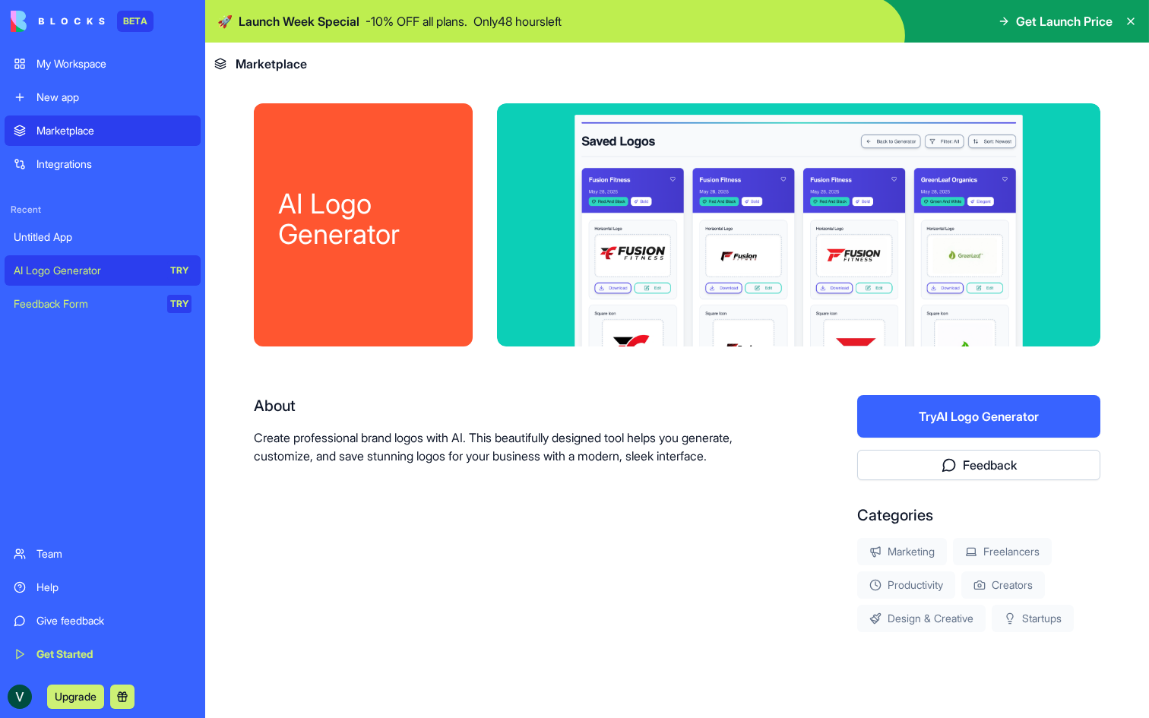
click at [48, 236] on div "Untitled App" at bounding box center [103, 237] width 178 height 15
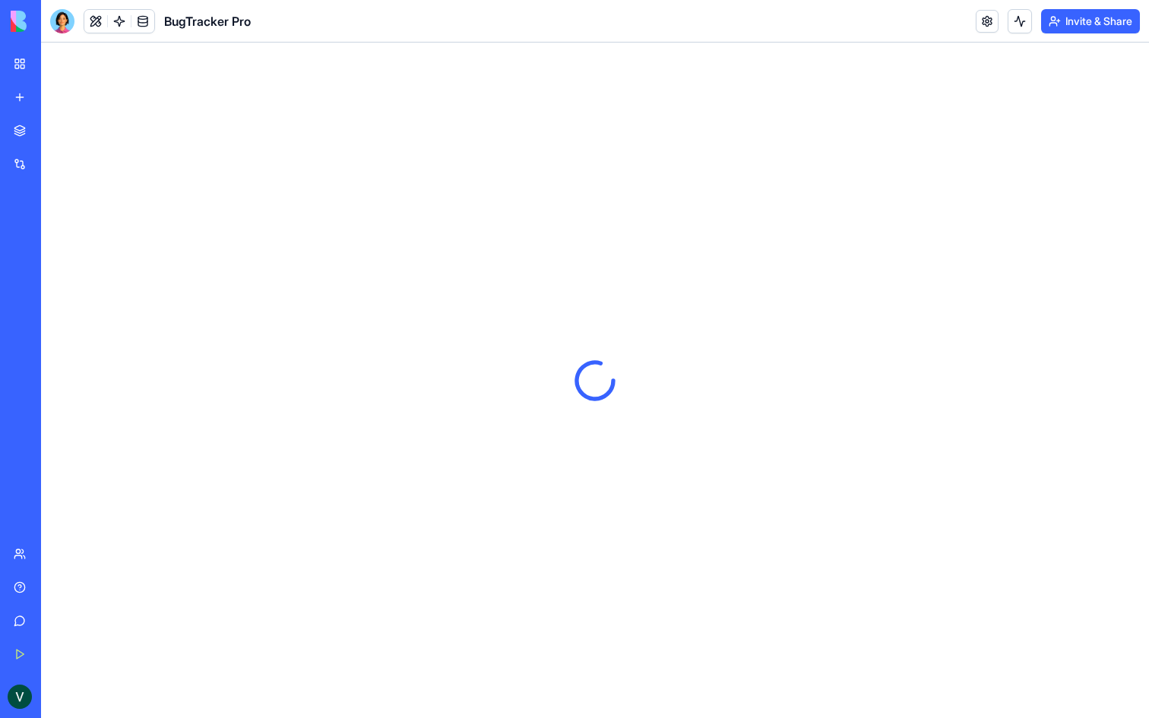
click at [98, 20] on button at bounding box center [95, 21] width 23 height 23
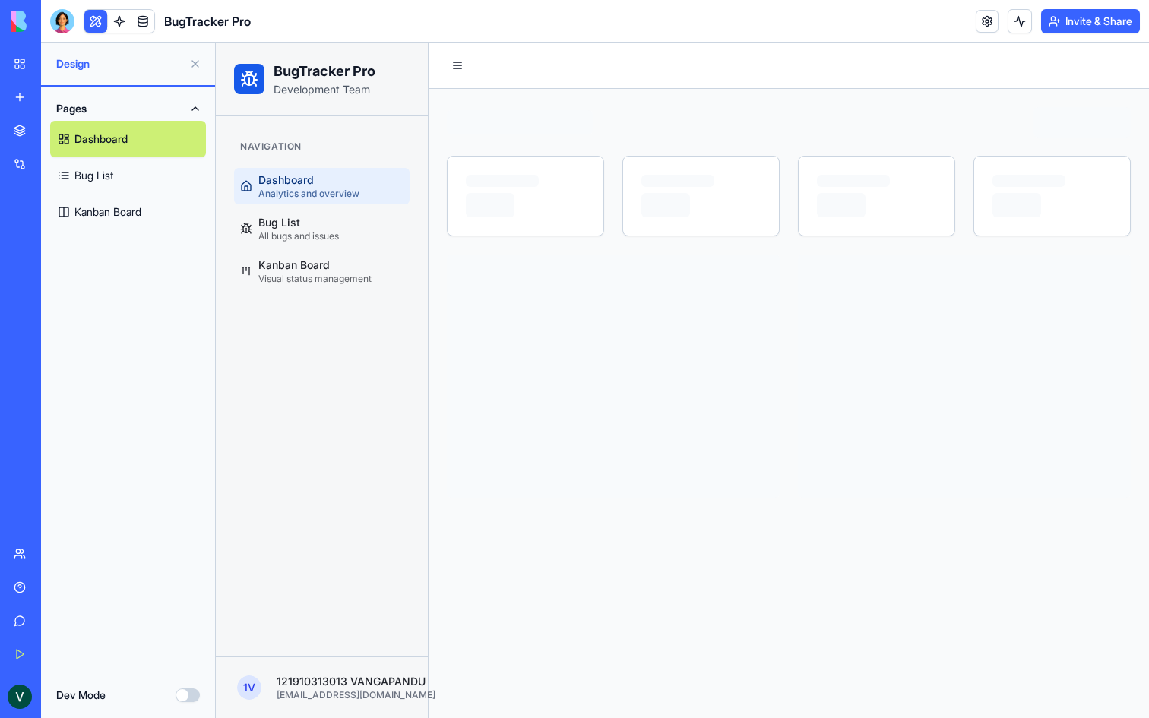
click at [98, 20] on button at bounding box center [95, 21] width 23 height 23
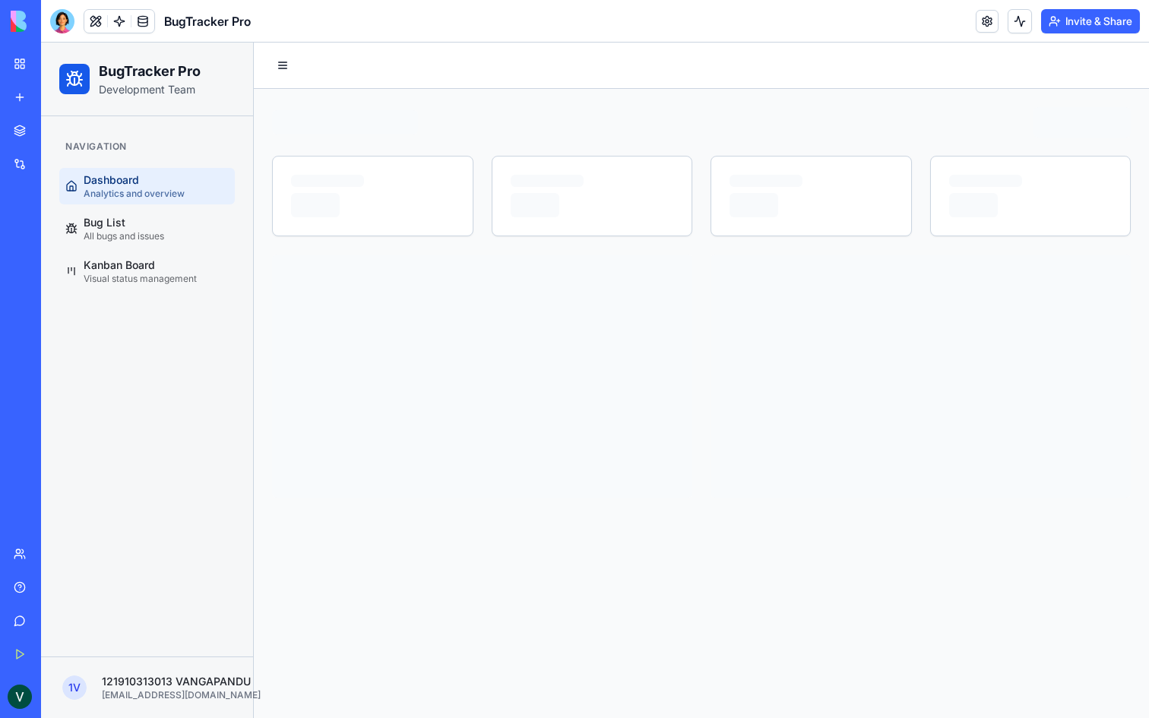
click at [98, 20] on button at bounding box center [95, 21] width 23 height 23
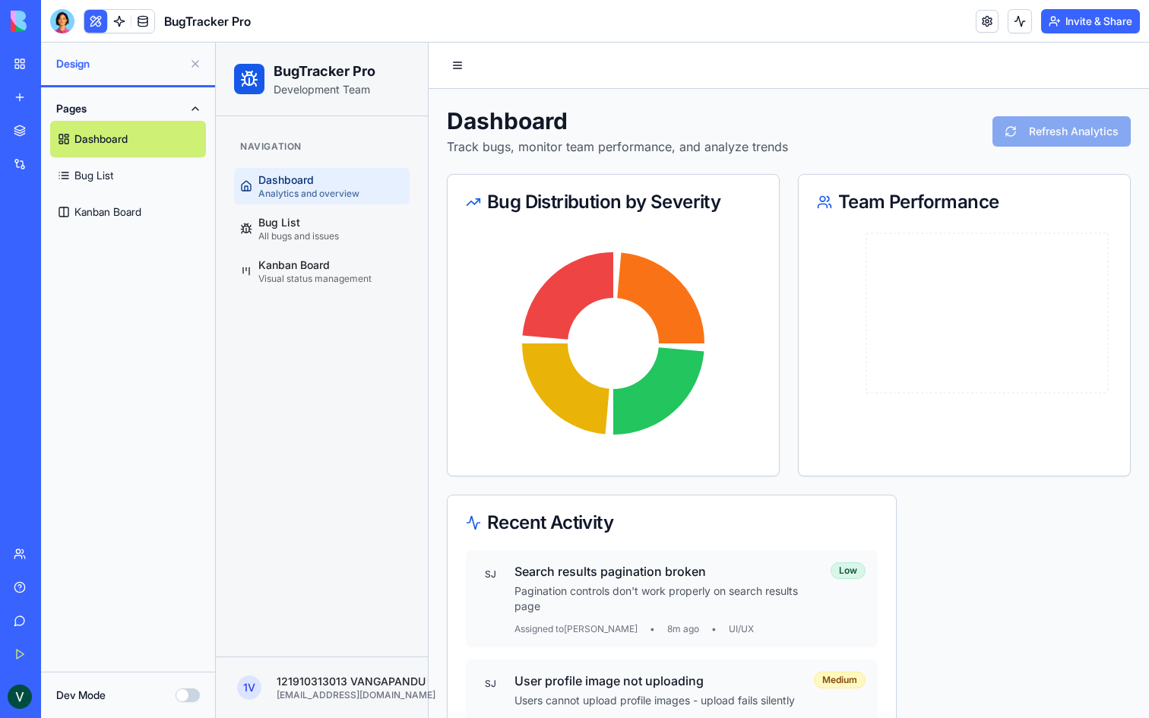
click at [119, 186] on link "Bug List" at bounding box center [128, 175] width 156 height 36
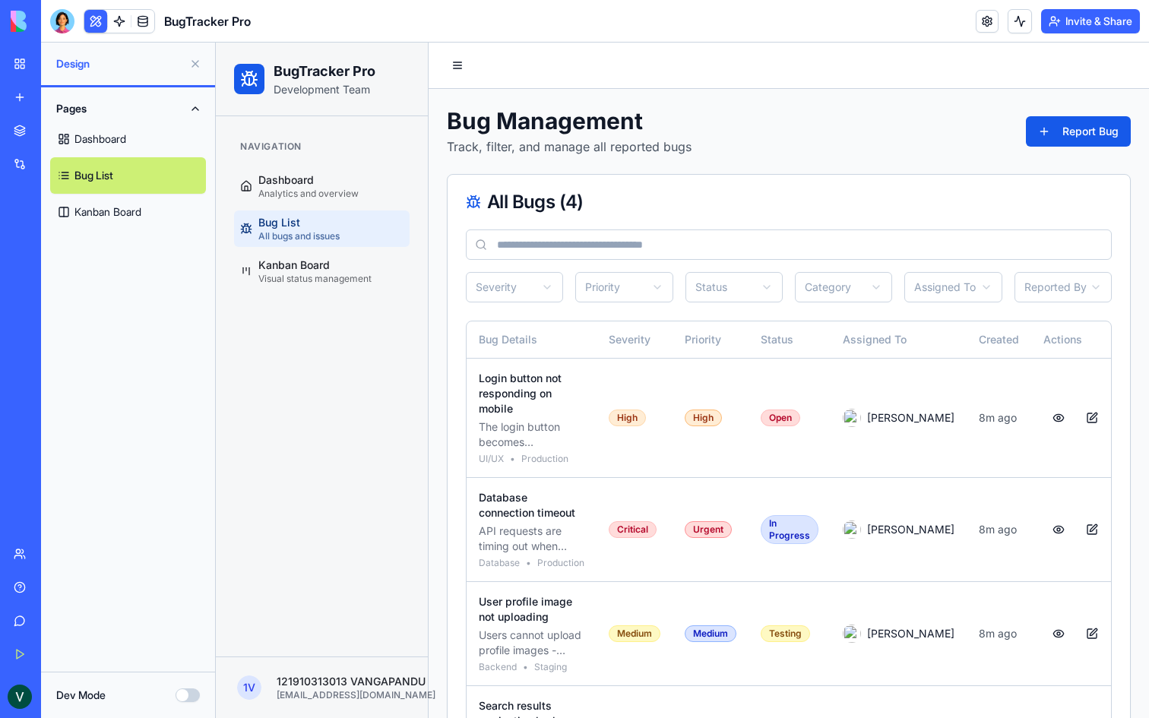
drag, startPoint x: 552, startPoint y: 223, endPoint x: 656, endPoint y: 225, distance: 104.2
click at [656, 225] on div "All Bugs ( 4 )" at bounding box center [789, 202] width 683 height 55
click at [141, 125] on link "Dashboard" at bounding box center [128, 139] width 156 height 36
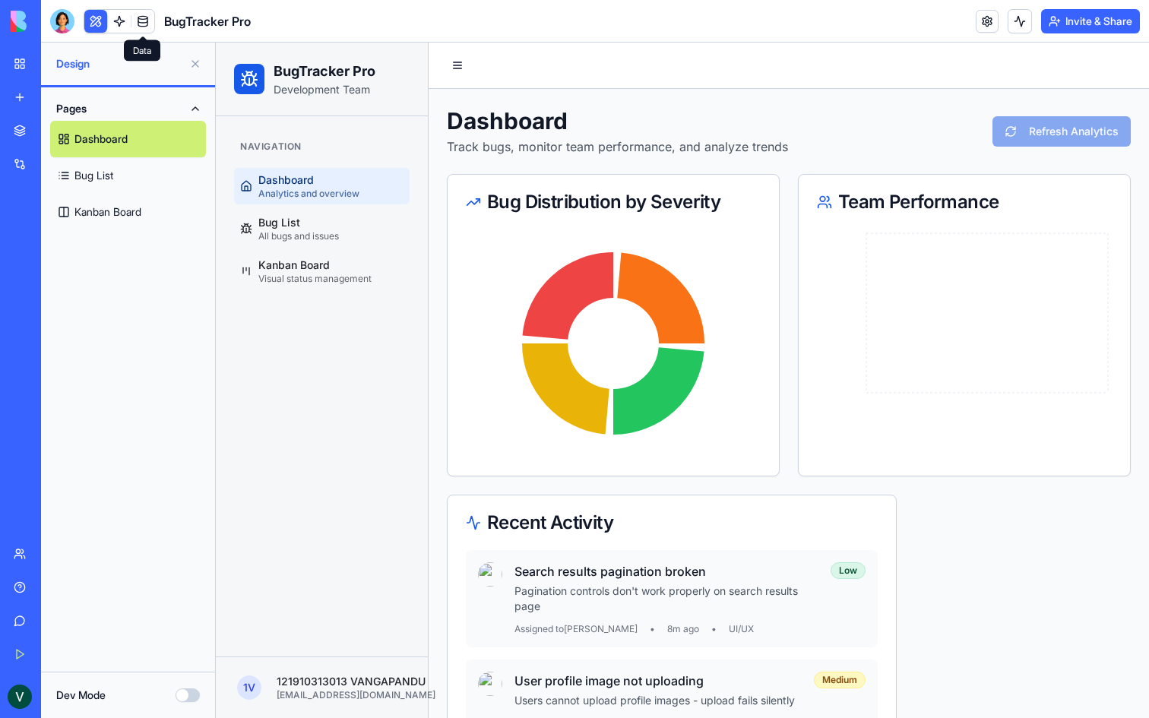
click at [154, 18] on link at bounding box center [143, 21] width 23 height 23
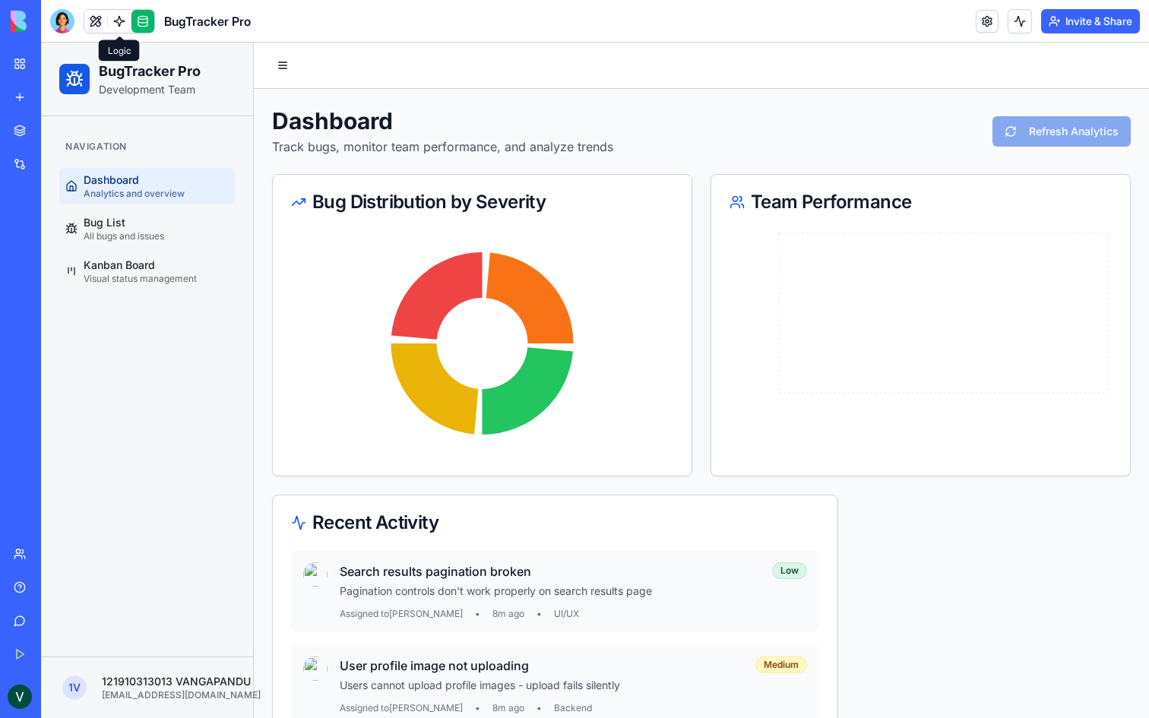
click at [121, 22] on link at bounding box center [119, 21] width 23 height 23
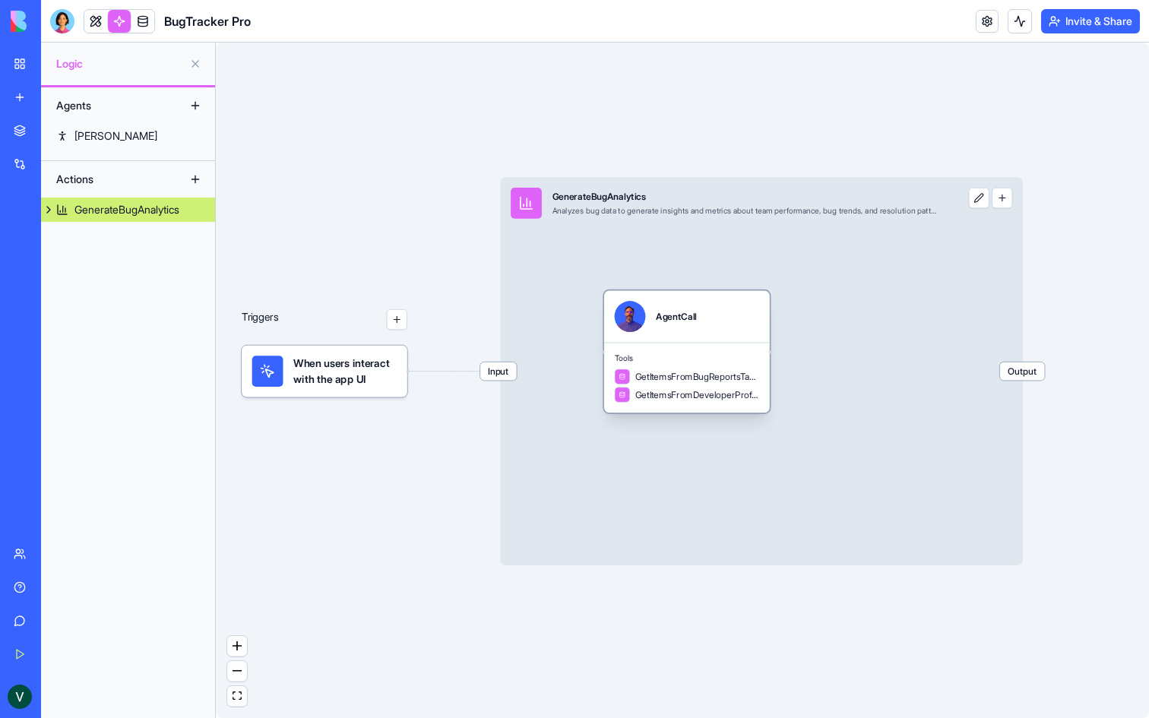
drag, startPoint x: 627, startPoint y: 356, endPoint x: 709, endPoint y: 340, distance: 82.9
click at [709, 340] on div "AgentCall" at bounding box center [687, 317] width 166 height 52
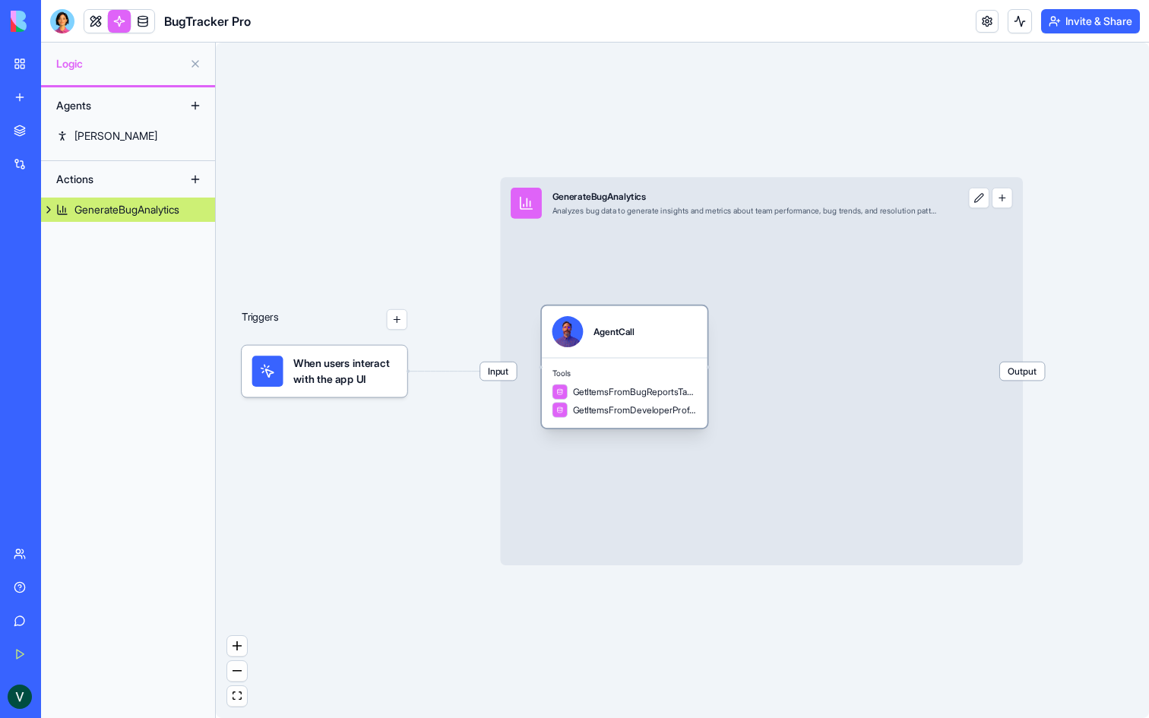
drag, startPoint x: 709, startPoint y: 340, endPoint x: 636, endPoint y: 351, distance: 73.9
click at [636, 351] on div "AgentCall" at bounding box center [625, 332] width 166 height 52
click at [379, 257] on div "Triggers When users interact with the app UI Input GenerateBugAnalytics Analyze…" at bounding box center [683, 381] width 934 height 676
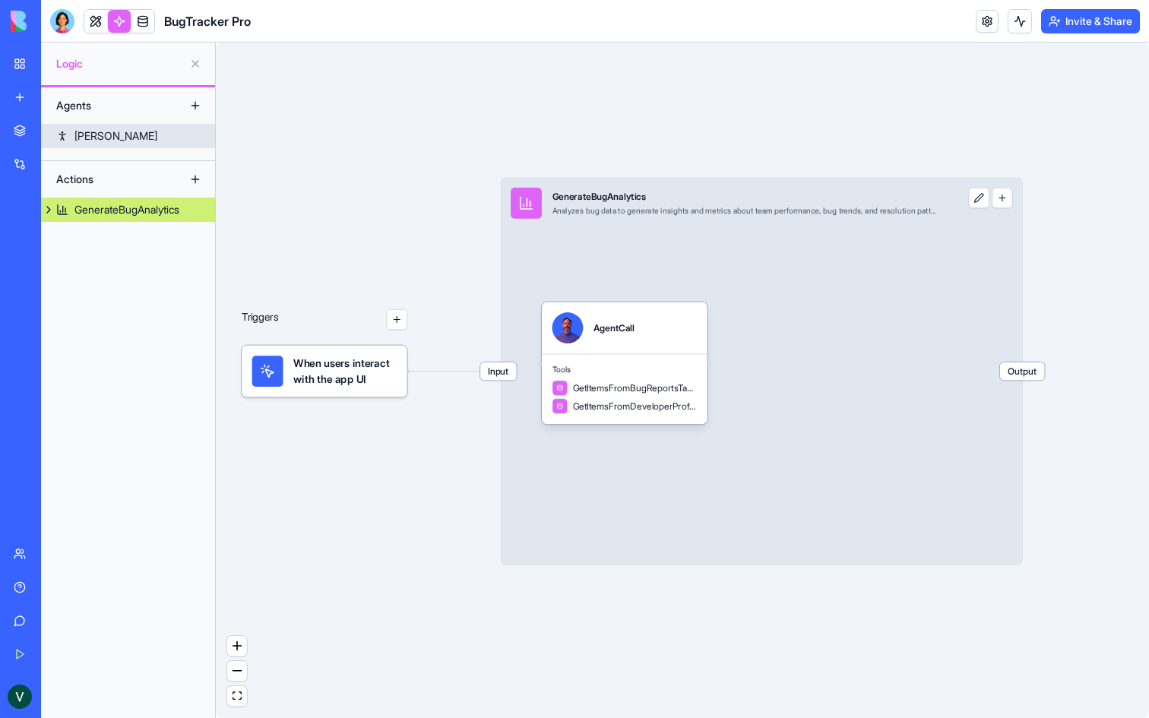
click at [111, 138] on link "[PERSON_NAME]" at bounding box center [128, 136] width 174 height 24
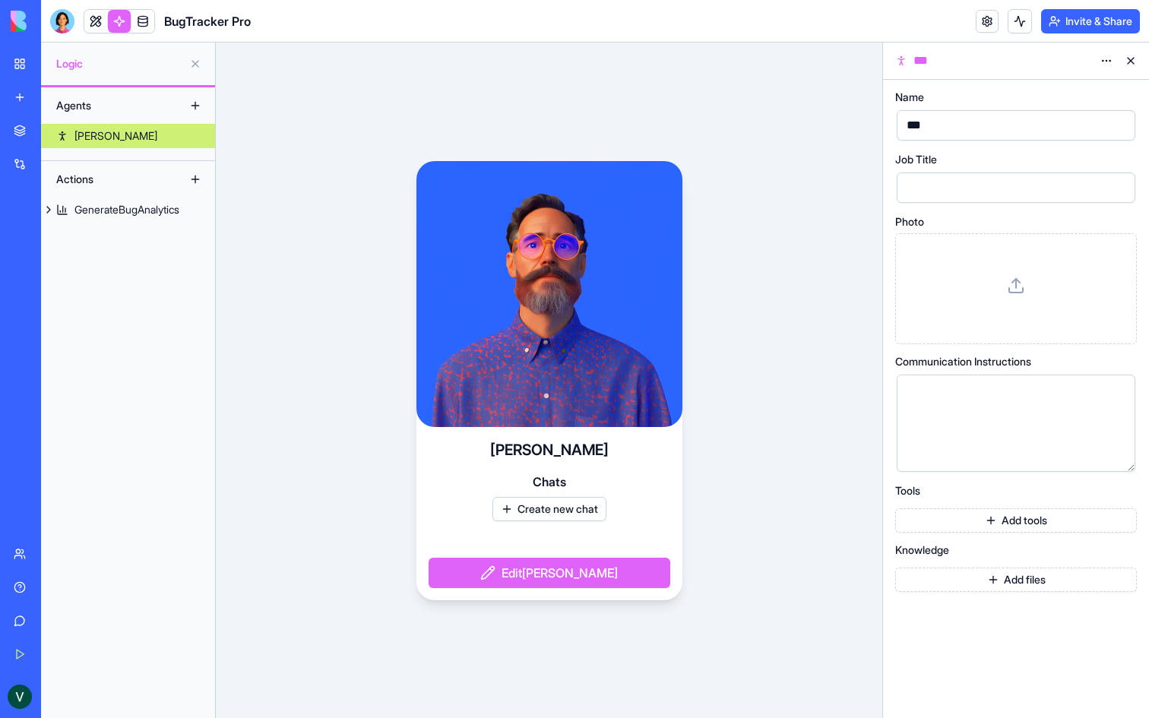
click at [141, 19] on link at bounding box center [143, 21] width 23 height 23
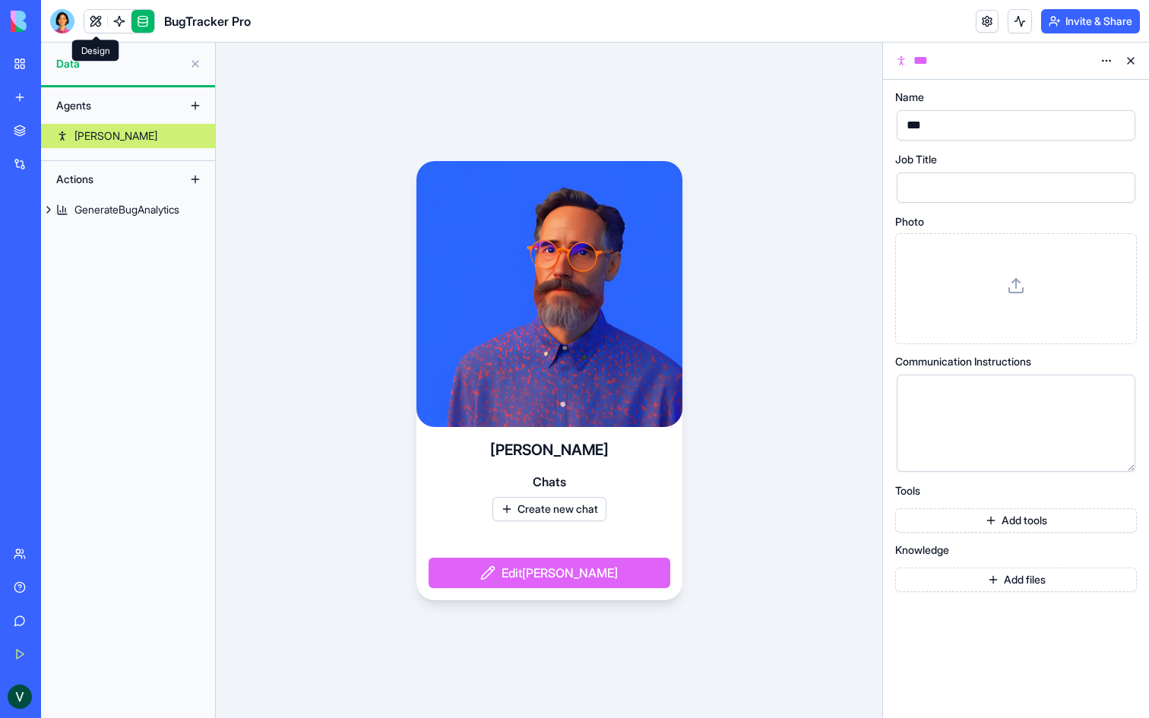
click at [96, 21] on link at bounding box center [95, 21] width 23 height 23
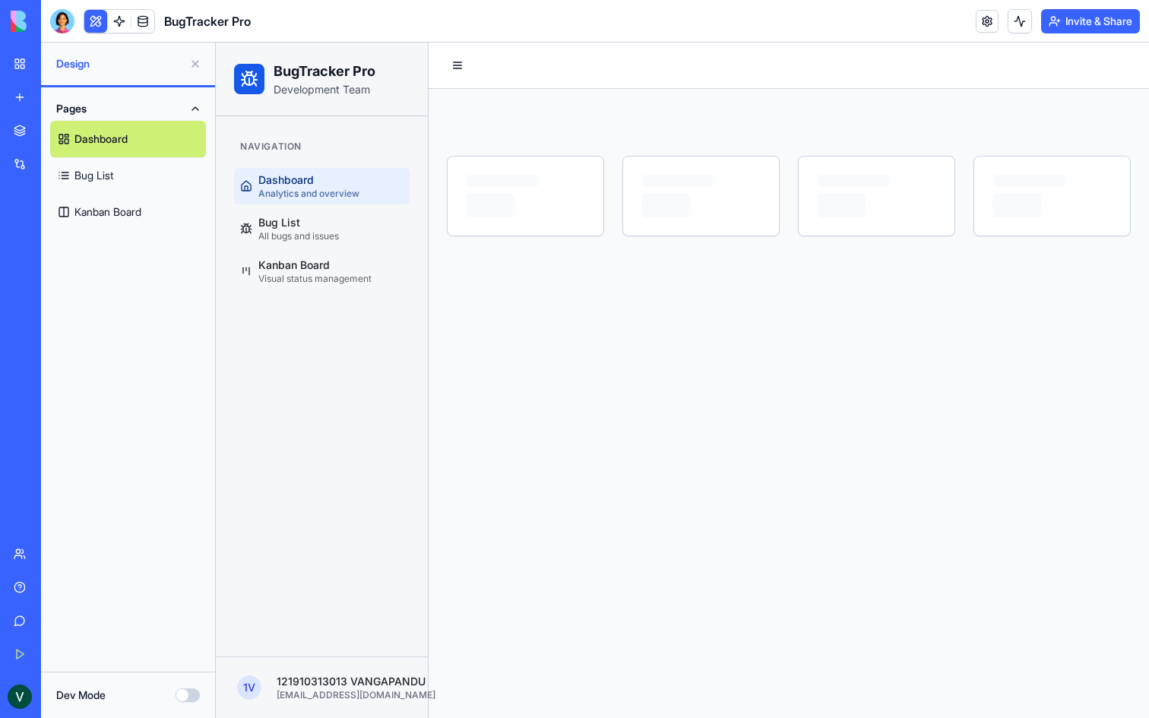
click at [193, 693] on button "Dev Mode" at bounding box center [188, 696] width 24 height 14
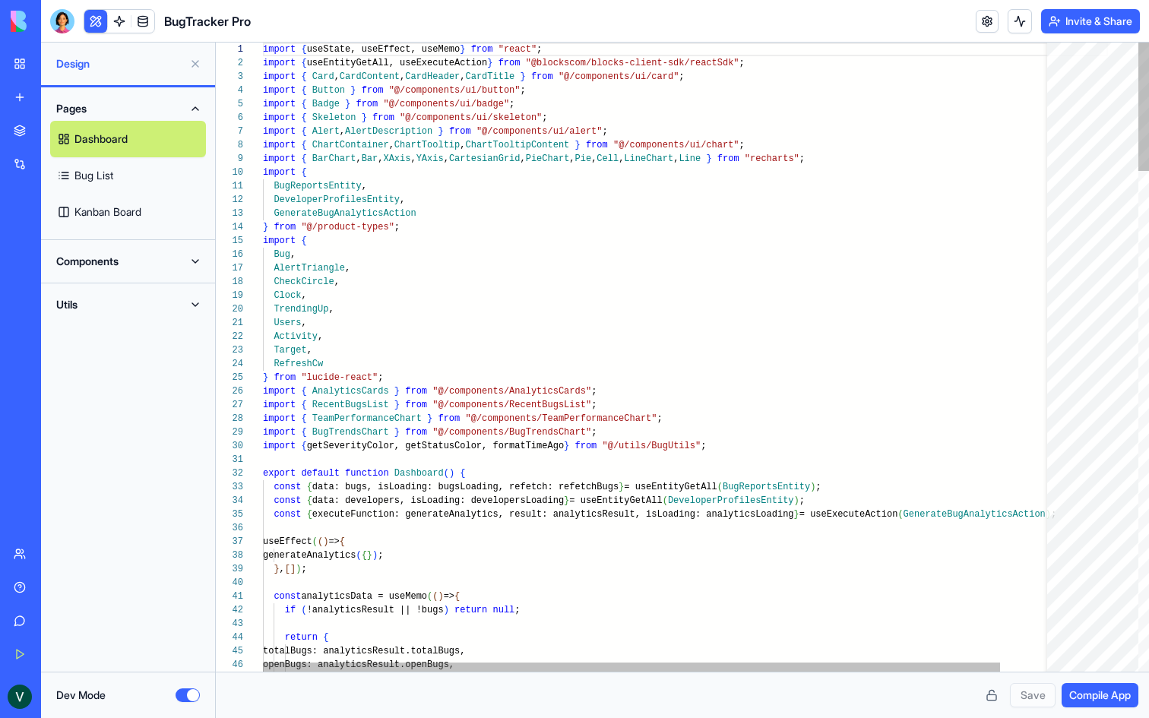
scroll to position [96, 0]
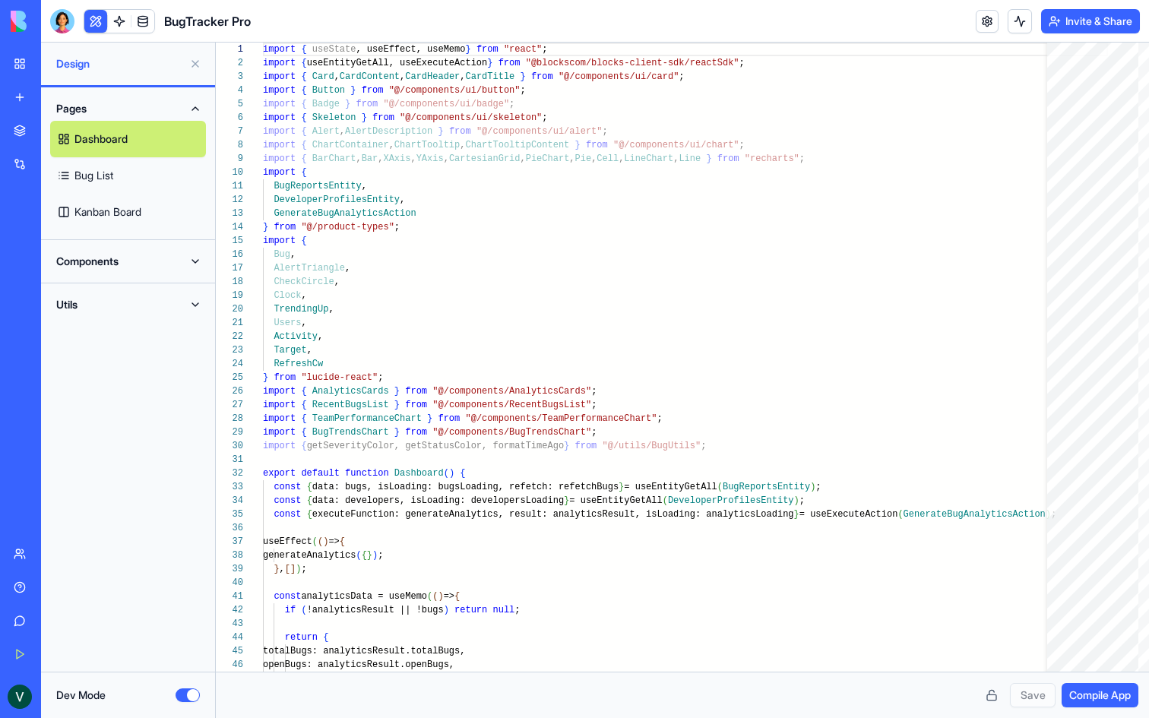
click at [193, 693] on button "Dev Mode" at bounding box center [188, 696] width 24 height 14
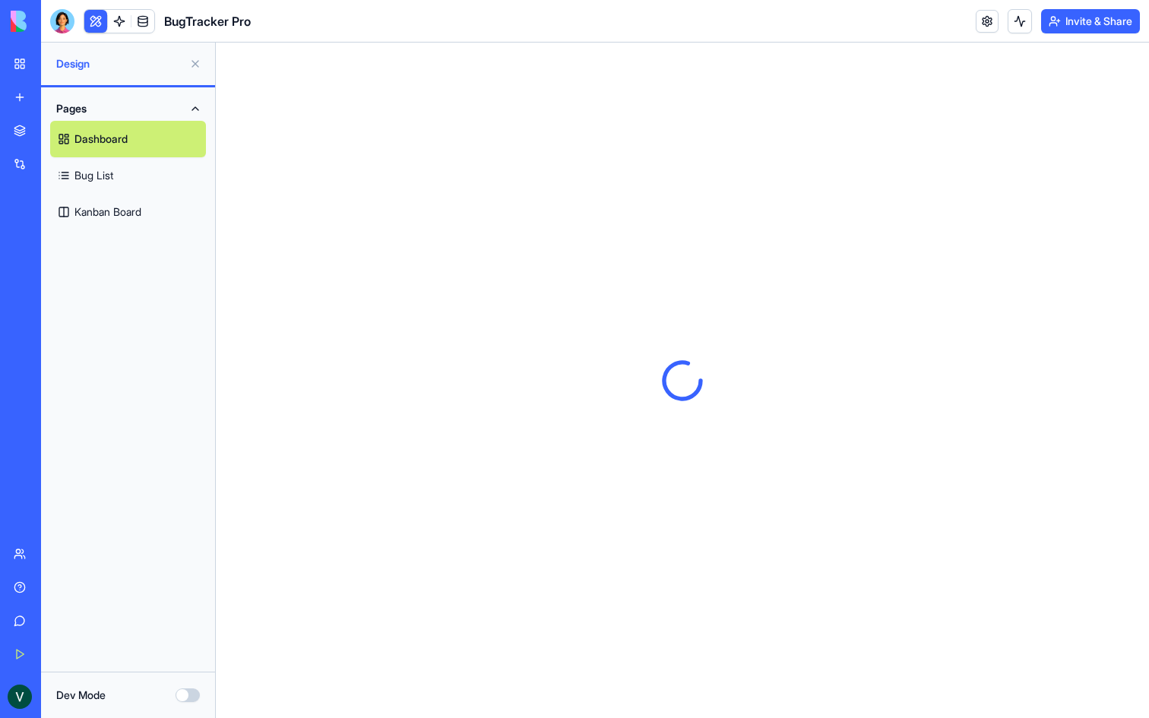
scroll to position [0, 0]
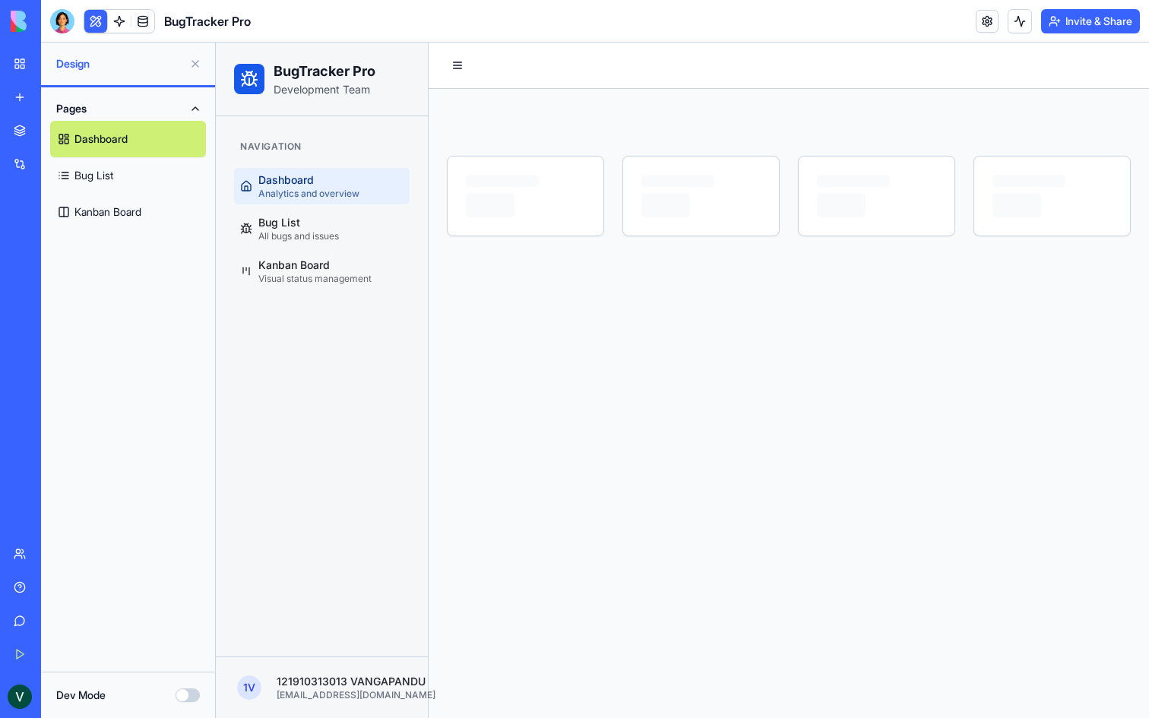
click at [193, 693] on button "Dev Mode" at bounding box center [188, 696] width 24 height 14
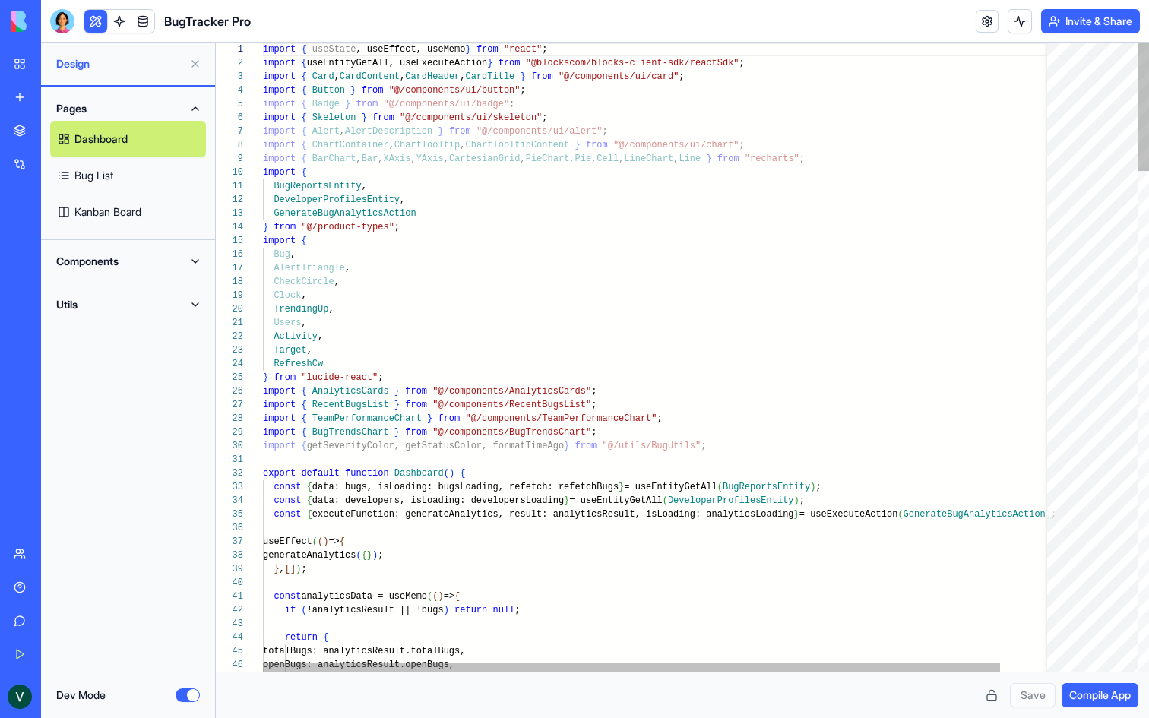
scroll to position [82, 104]
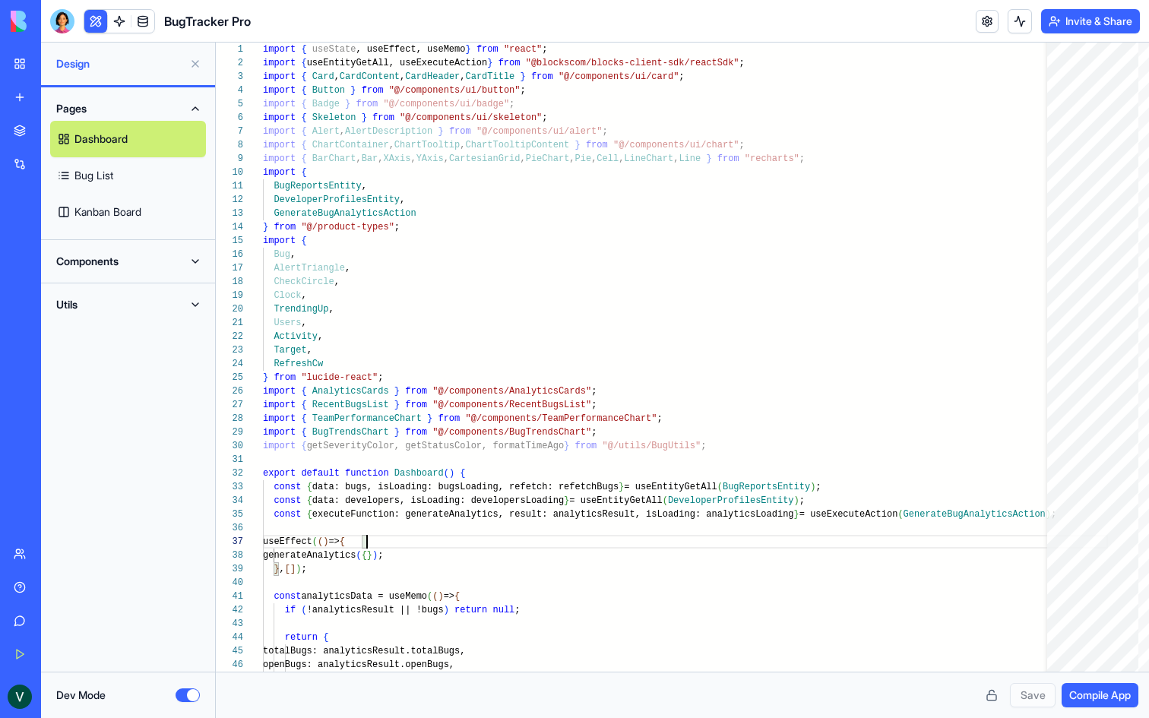
click at [96, 173] on link "Bug List" at bounding box center [128, 175] width 156 height 36
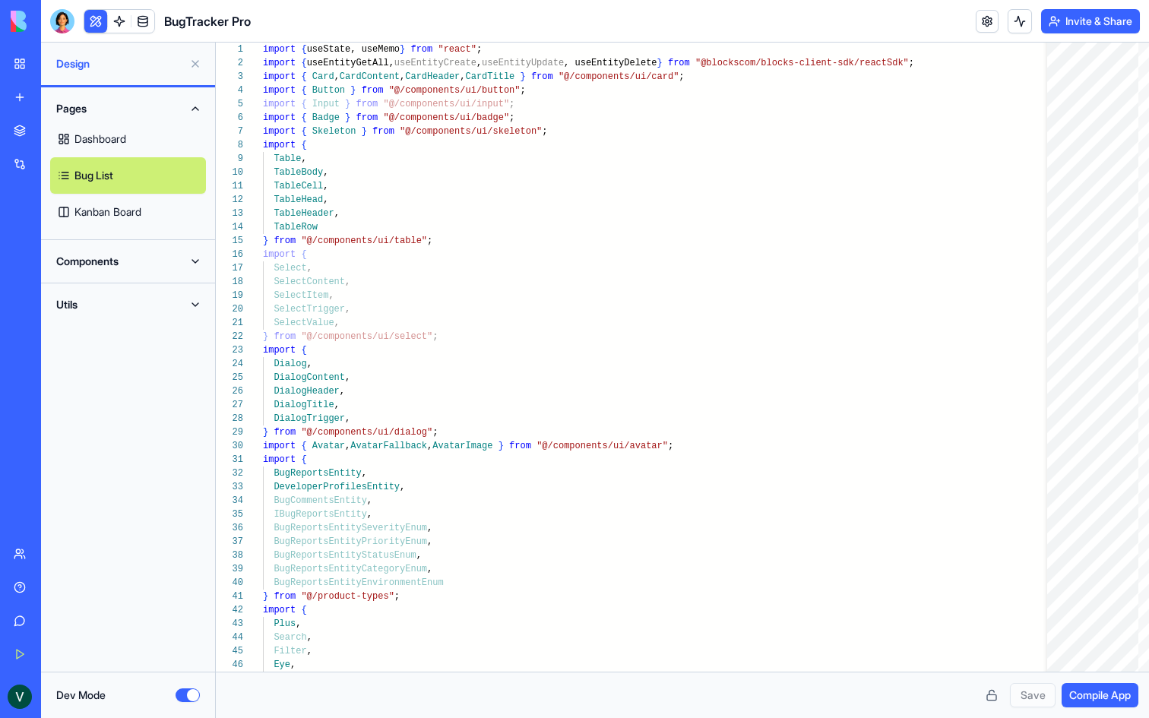
click at [119, 200] on link "Kanban Board" at bounding box center [128, 212] width 156 height 36
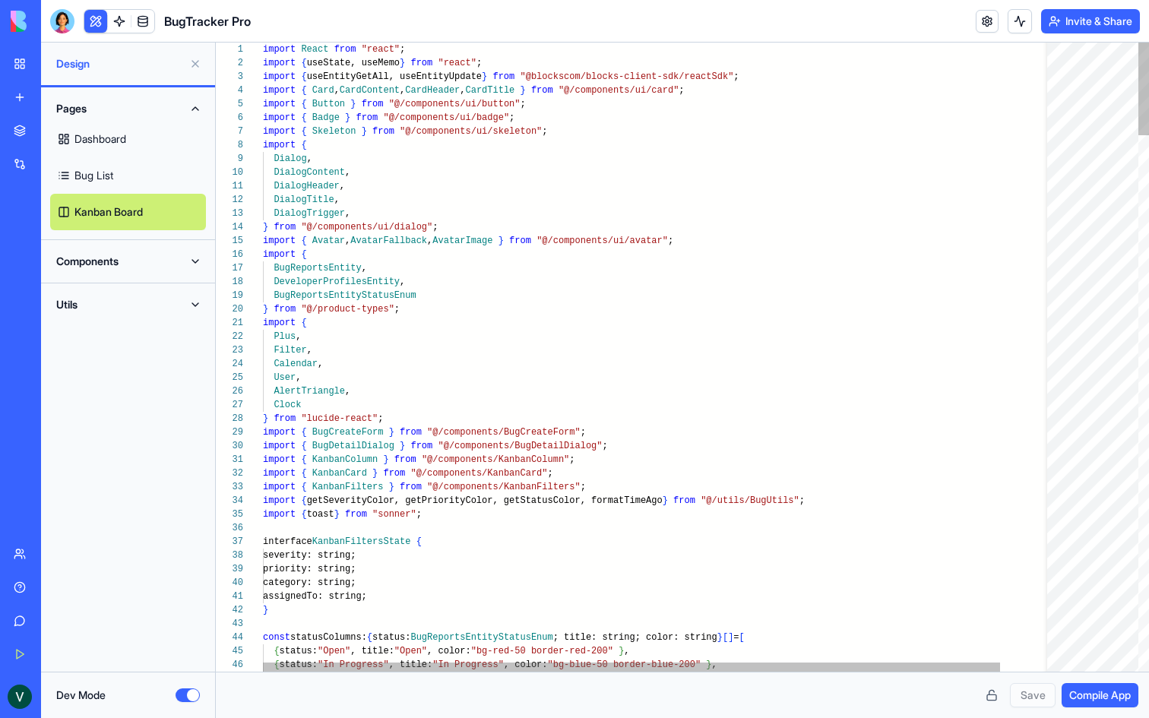
type textarea "**********"
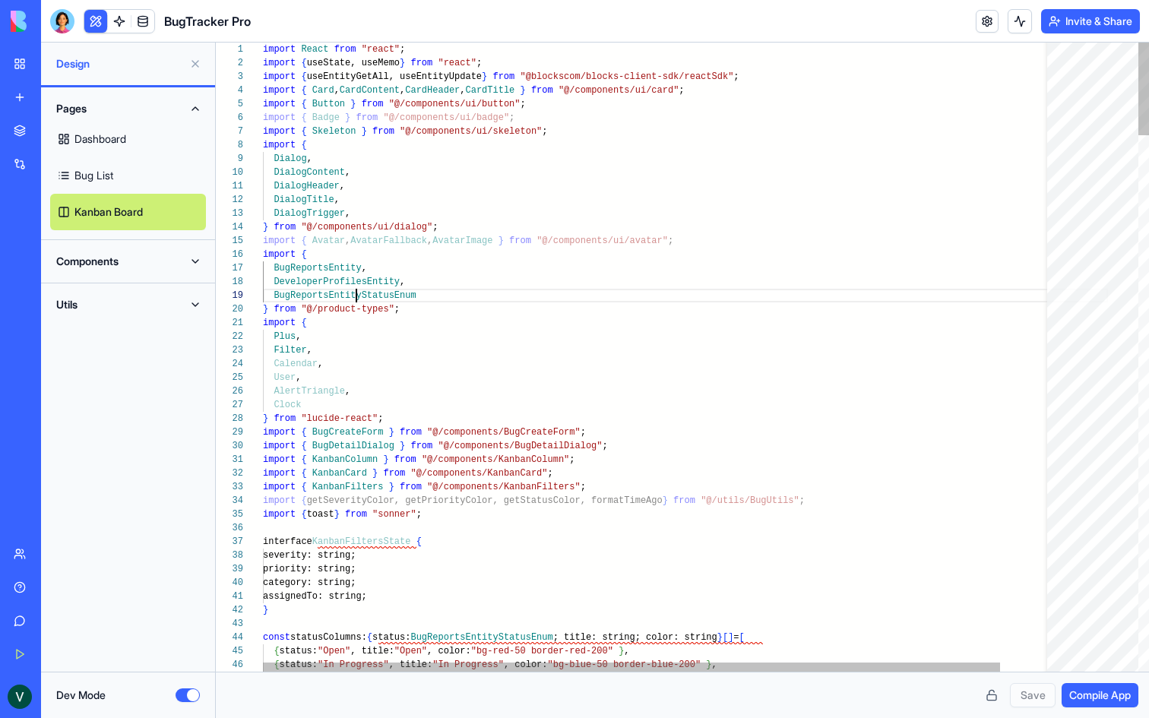
scroll to position [109, 94]
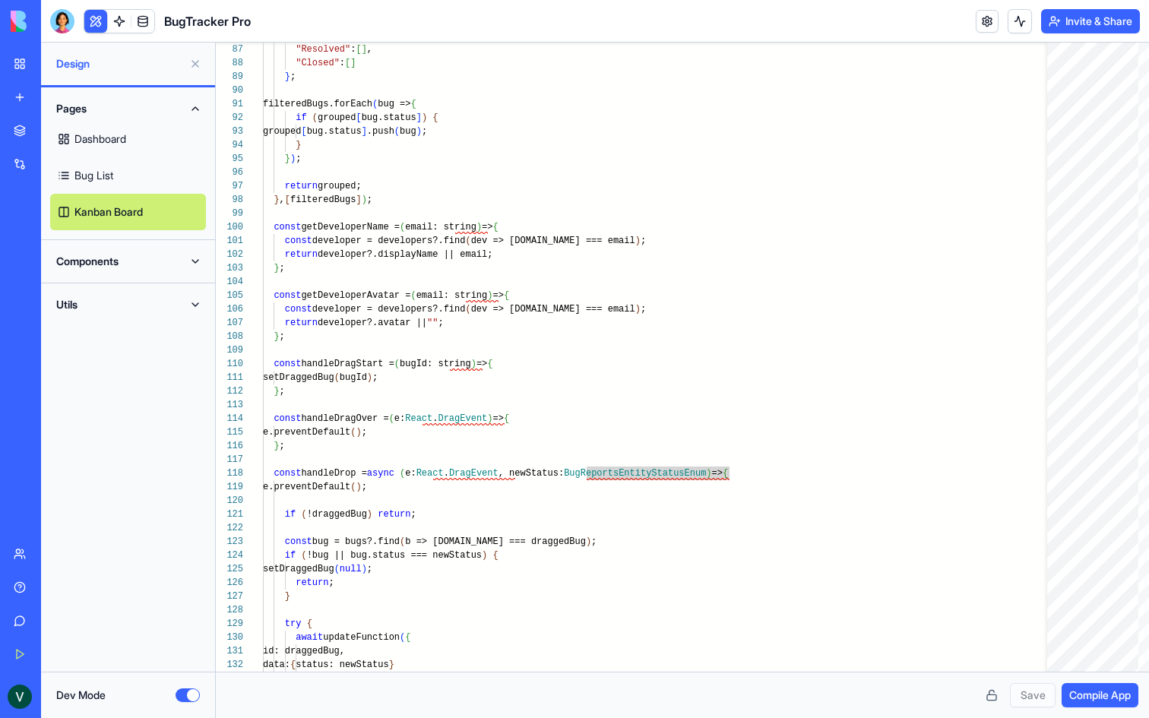
click at [179, 265] on button "Components" at bounding box center [128, 261] width 156 height 24
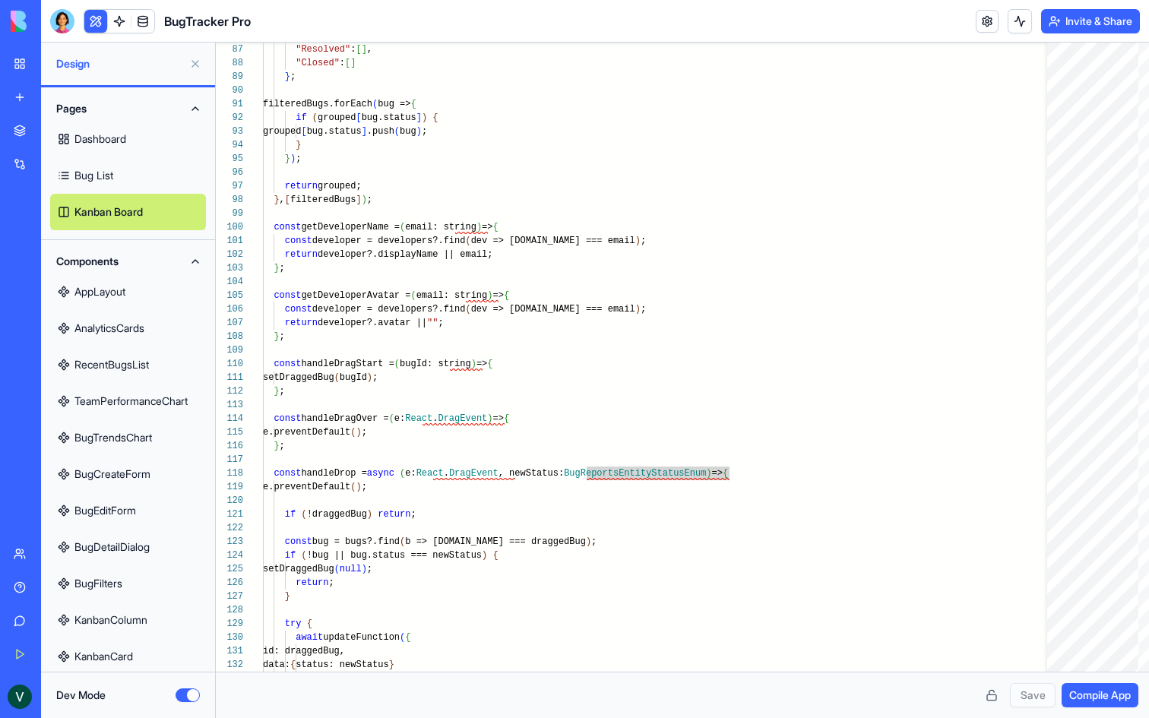
scroll to position [92, 0]
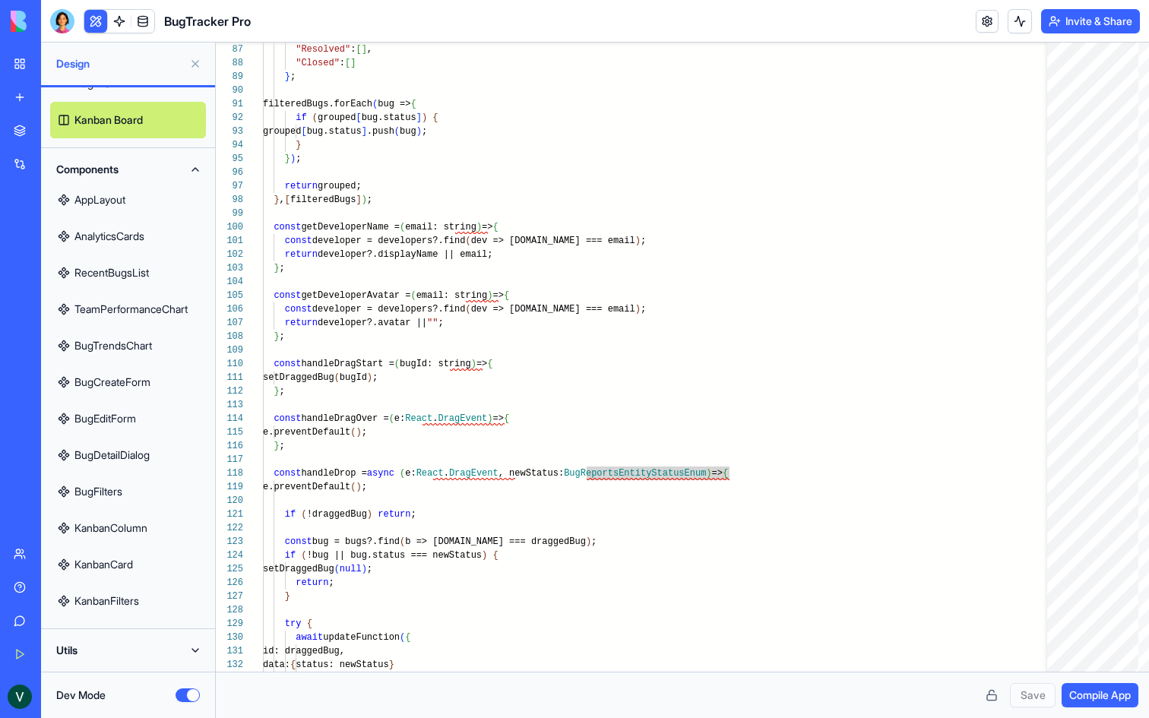
click at [190, 177] on button "Components" at bounding box center [128, 169] width 156 height 24
